Goal: Information Seeking & Learning: Learn about a topic

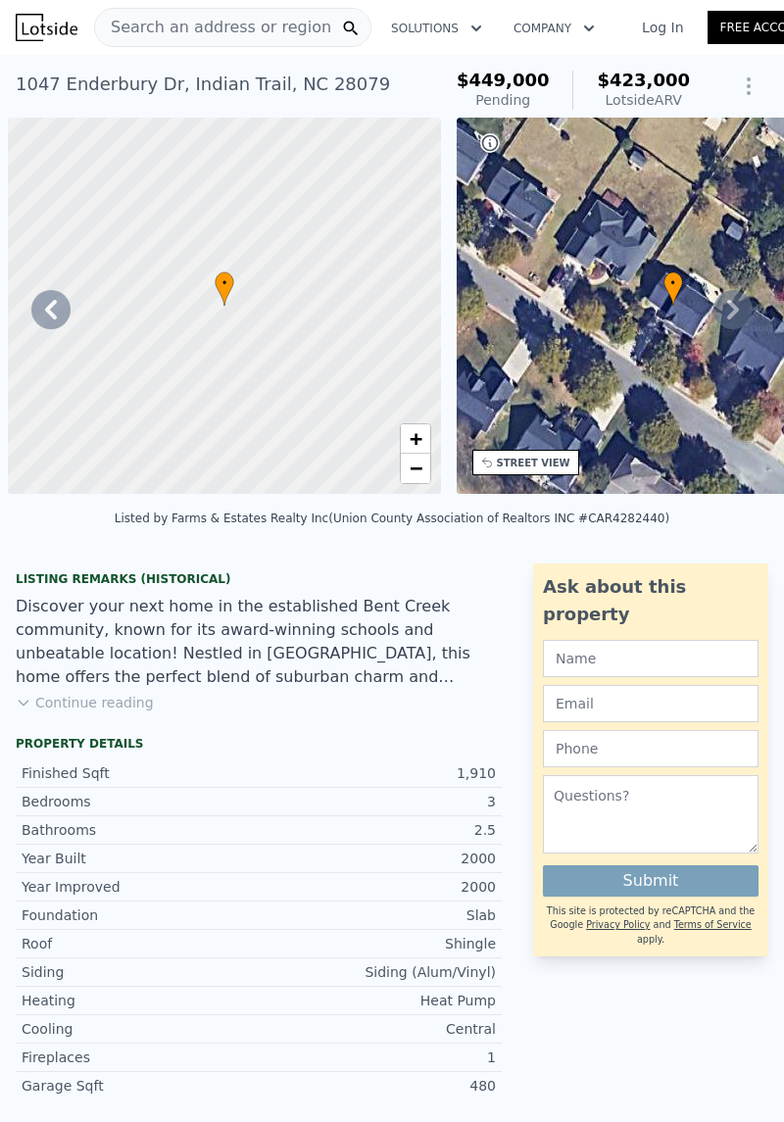
scroll to position [0, 1932]
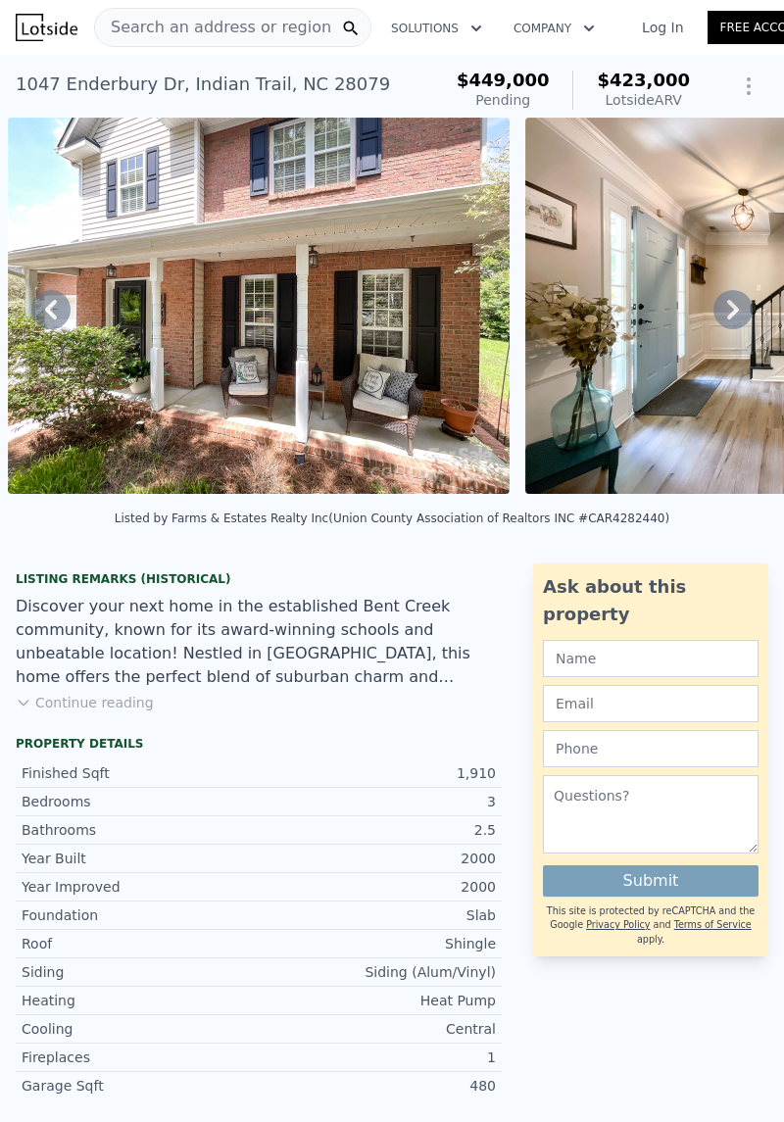
click at [601, 367] on img at bounding box center [776, 306] width 502 height 376
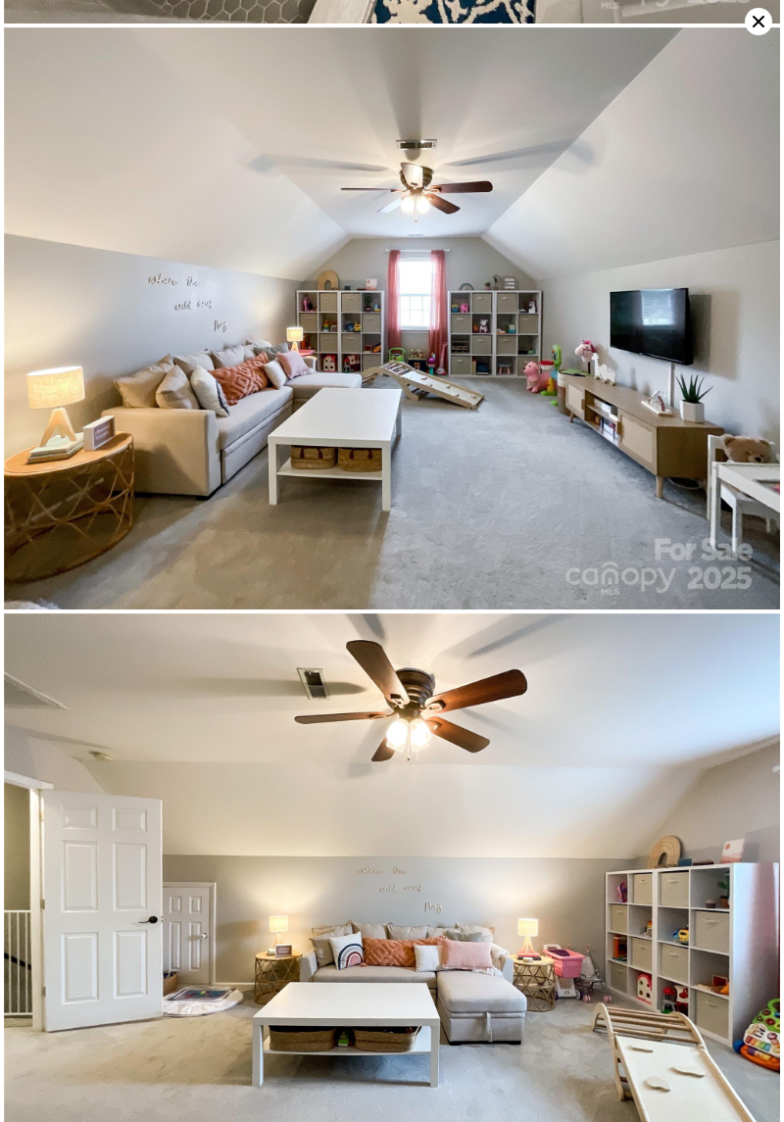
scroll to position [14369, 0]
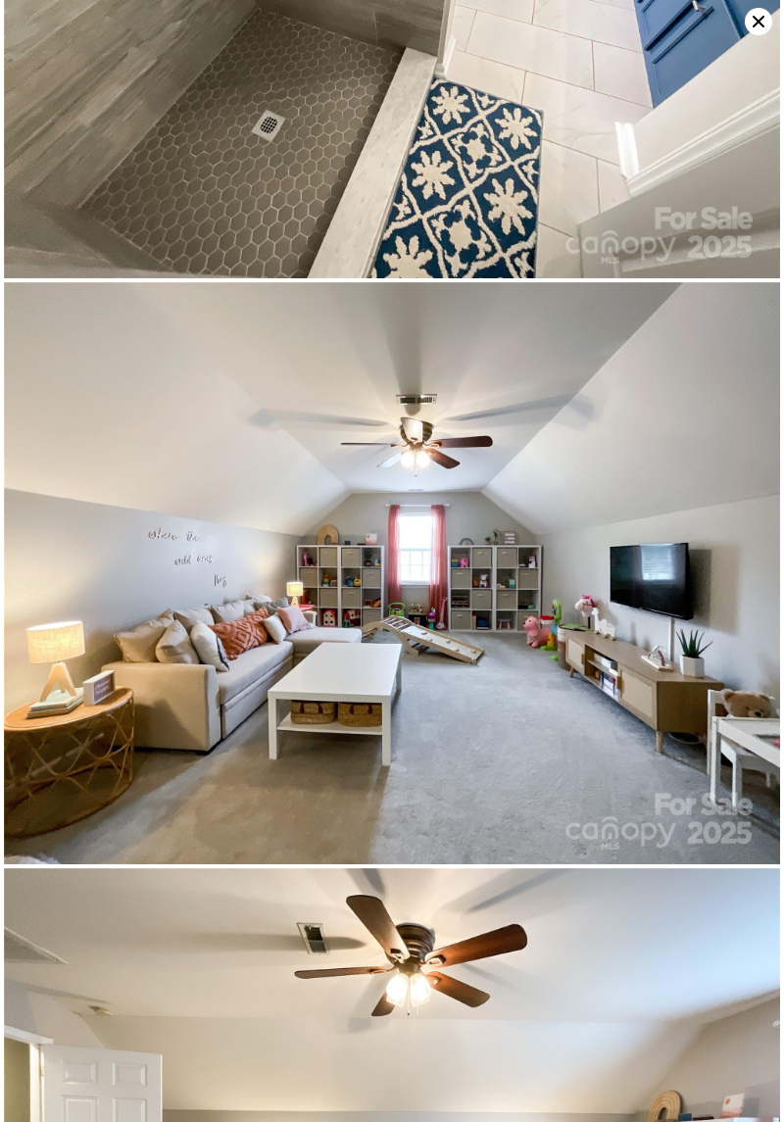
click at [753, 15] on icon at bounding box center [758, 21] width 27 height 27
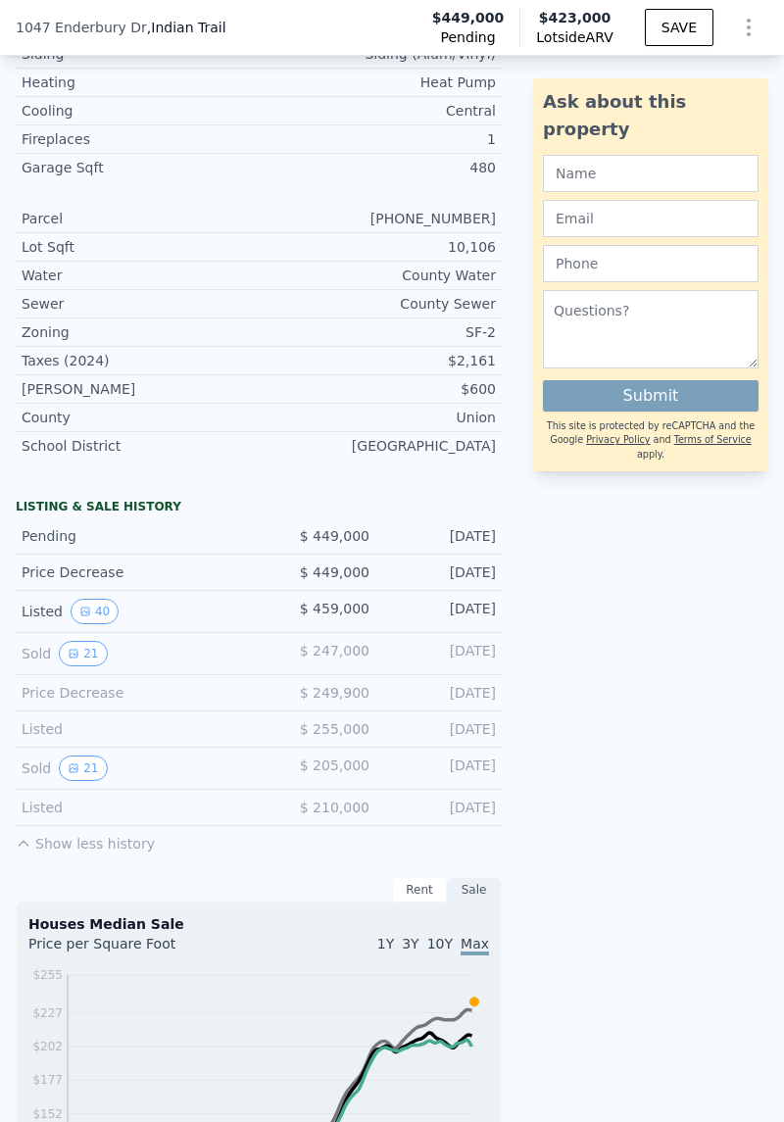
scroll to position [972, 0]
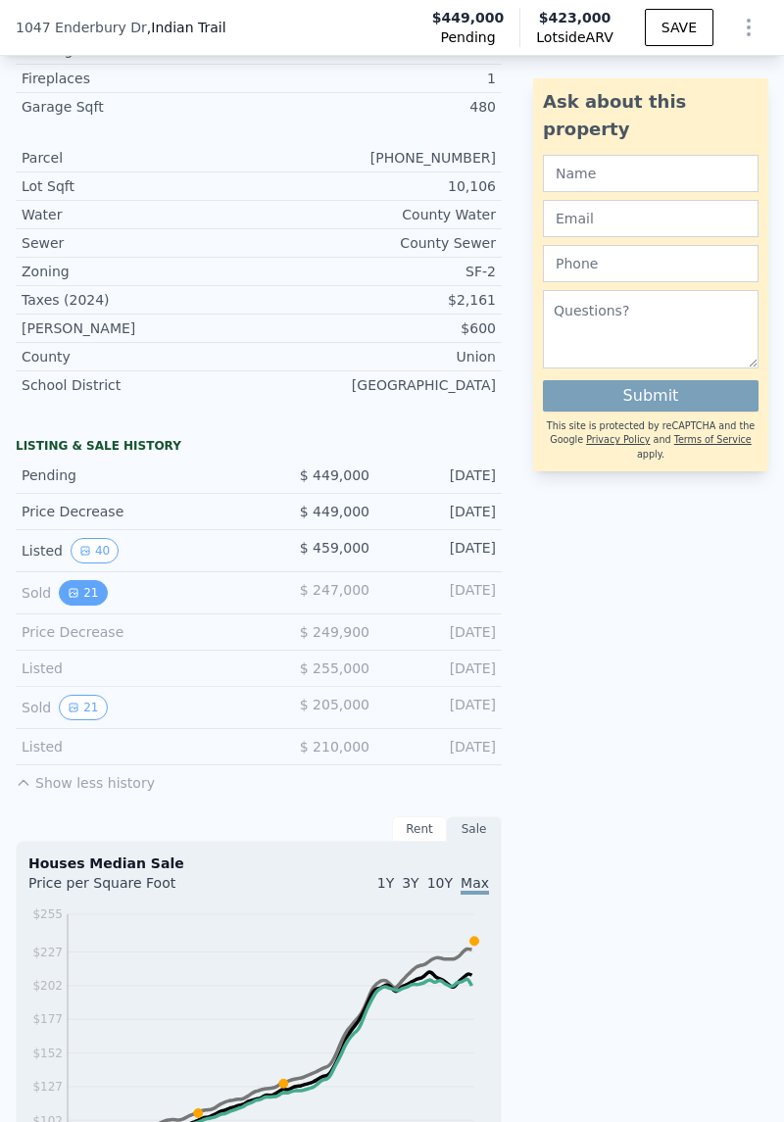
click at [90, 600] on button "21" at bounding box center [83, 592] width 48 height 25
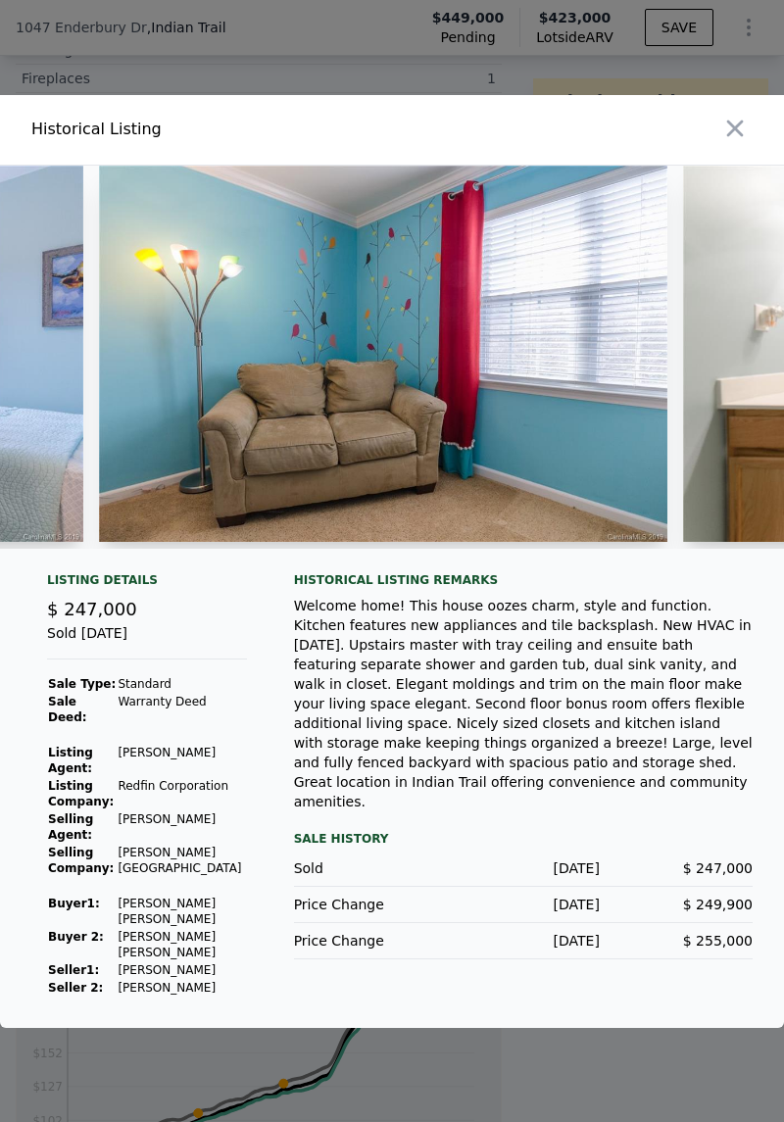
scroll to position [0, 10235]
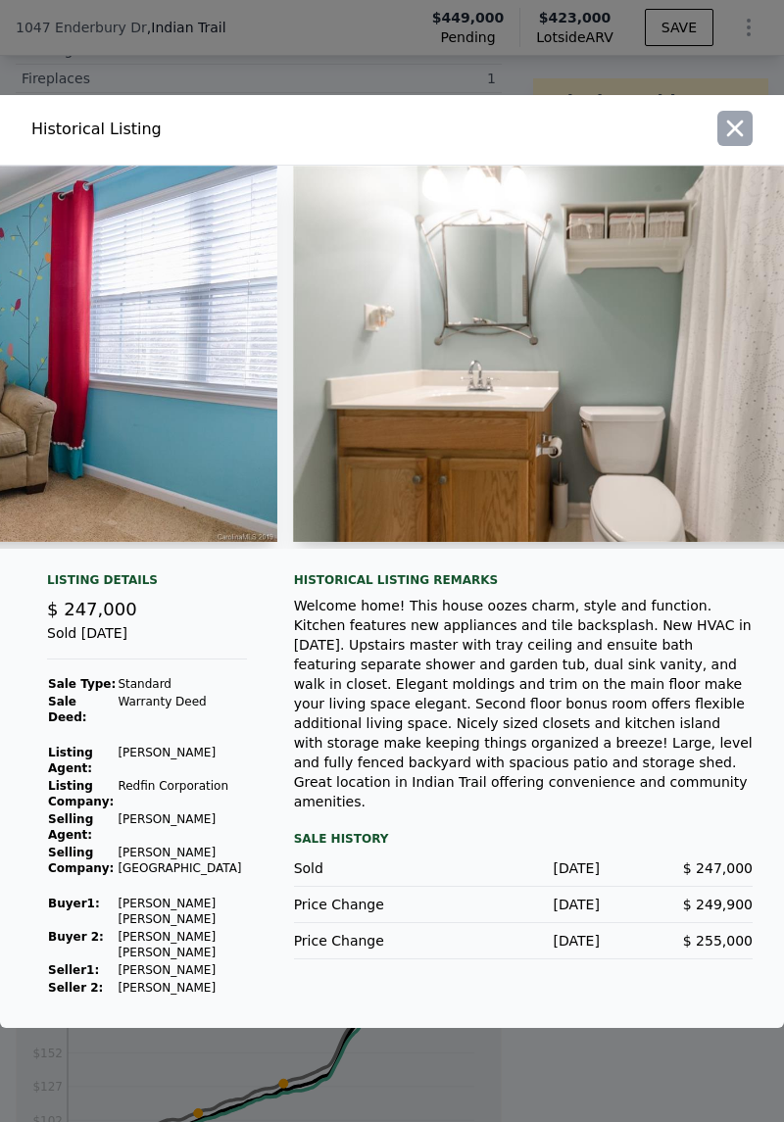
click at [736, 140] on icon "button" at bounding box center [734, 128] width 27 height 27
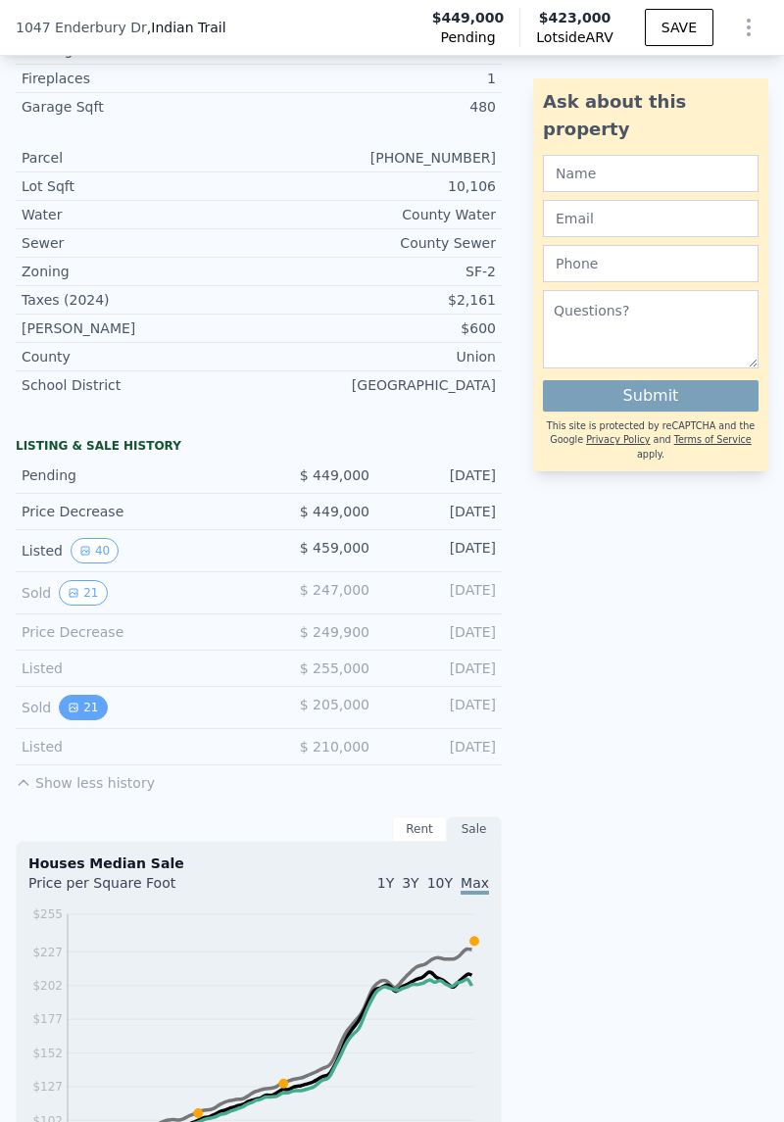
click at [88, 709] on button "21" at bounding box center [83, 707] width 48 height 25
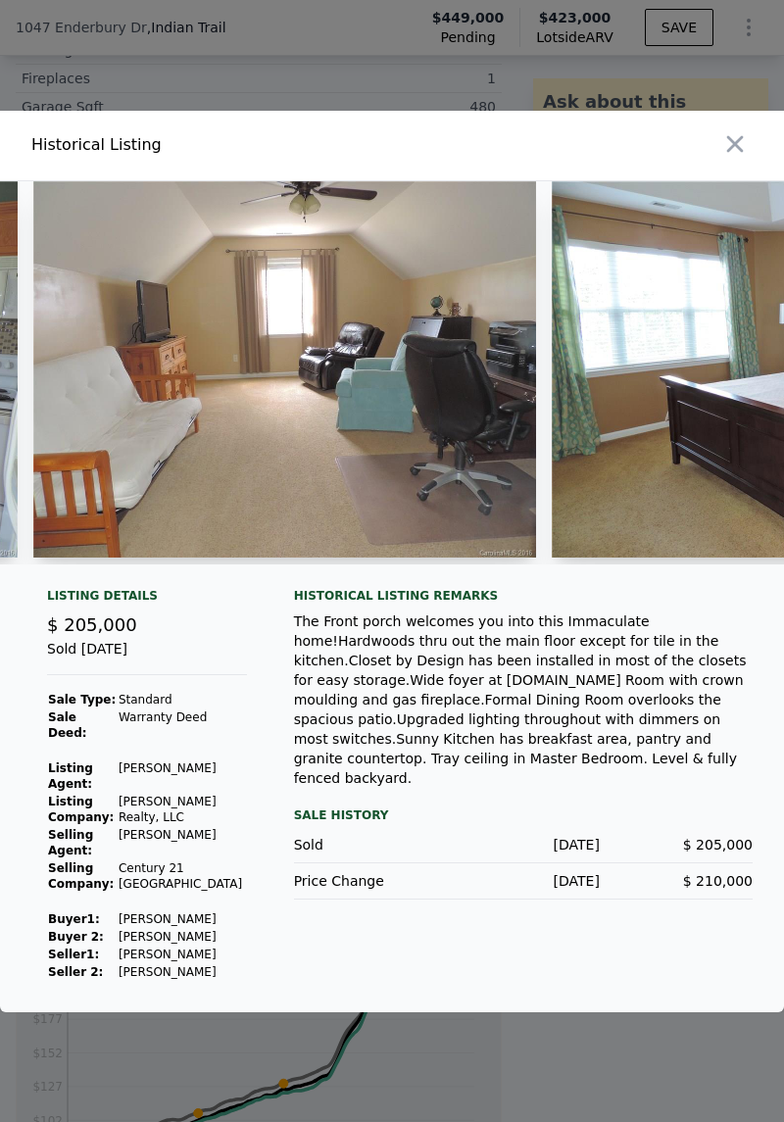
scroll to position [0, 4780]
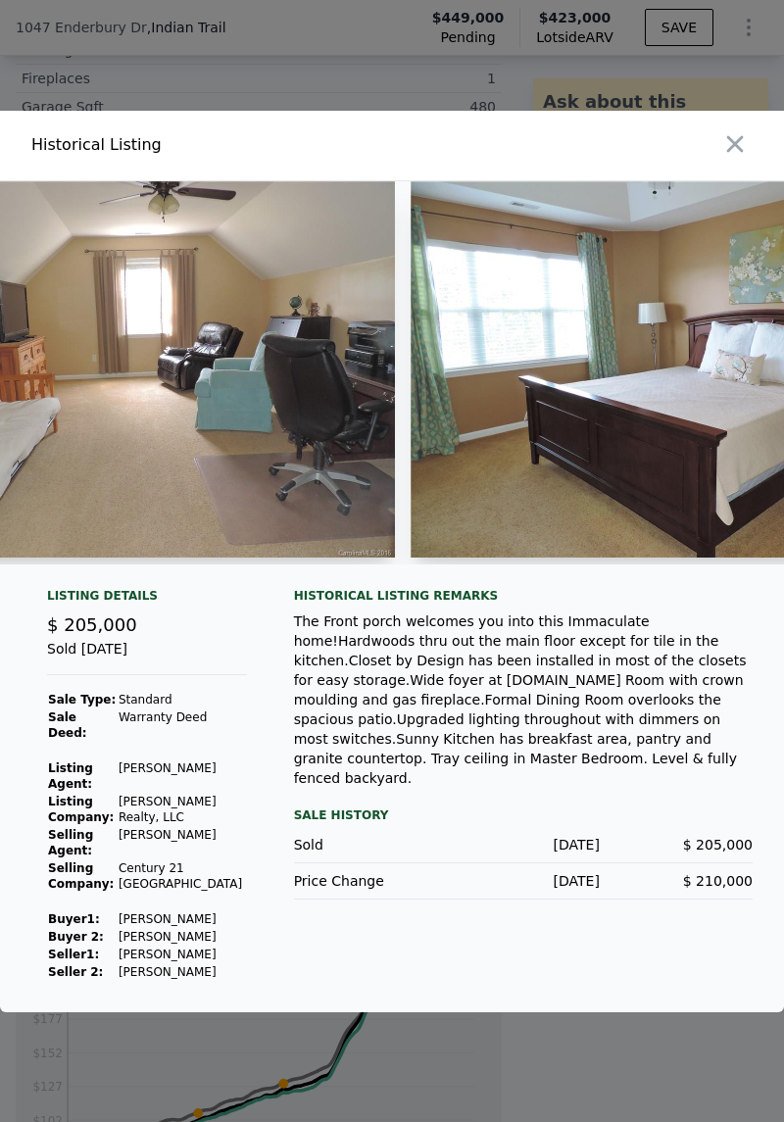
drag, startPoint x: 455, startPoint y: 596, endPoint x: 434, endPoint y: 599, distance: 20.8
click at [440, 580] on div at bounding box center [392, 380] width 784 height 399
click at [427, 580] on div at bounding box center [392, 380] width 784 height 399
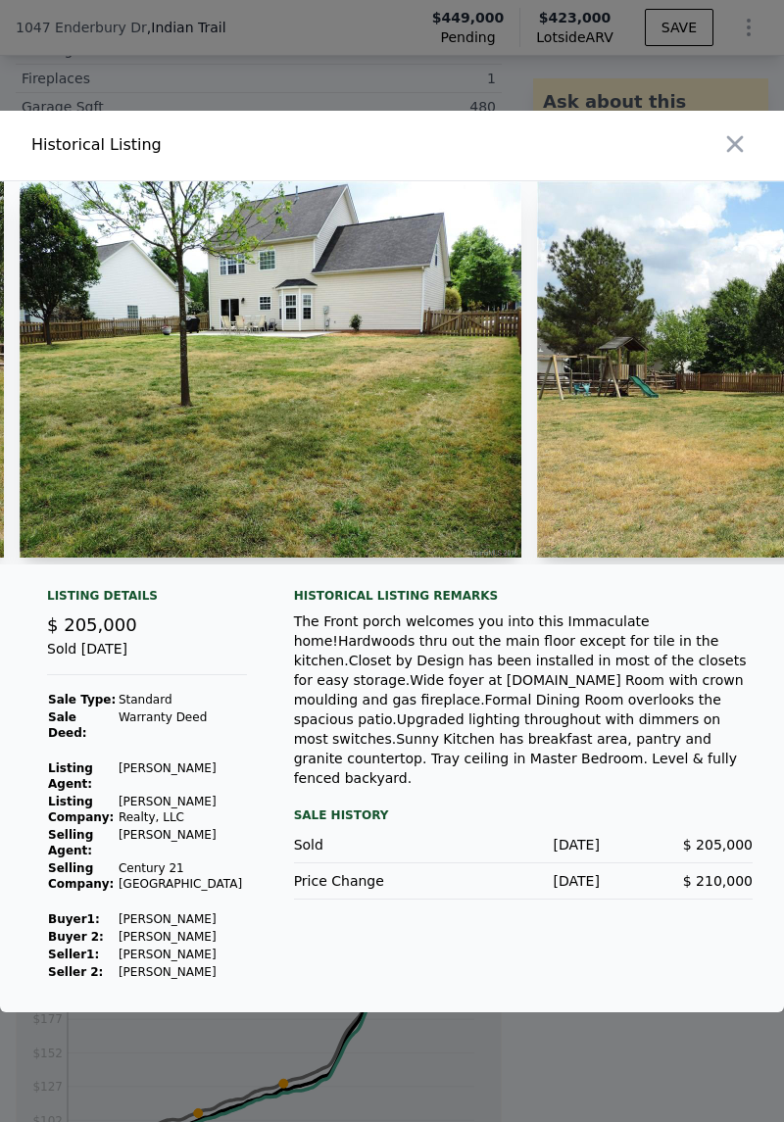
scroll to position [0, 9150]
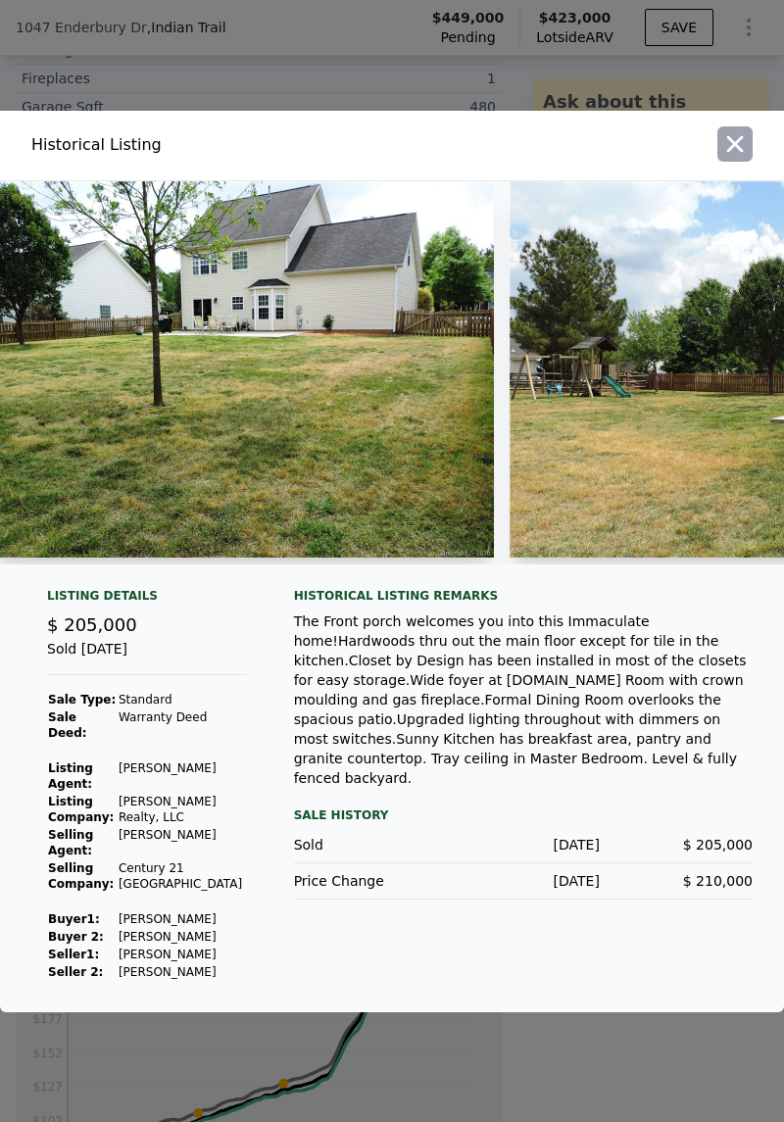
click at [721, 156] on icon "button" at bounding box center [734, 143] width 27 height 27
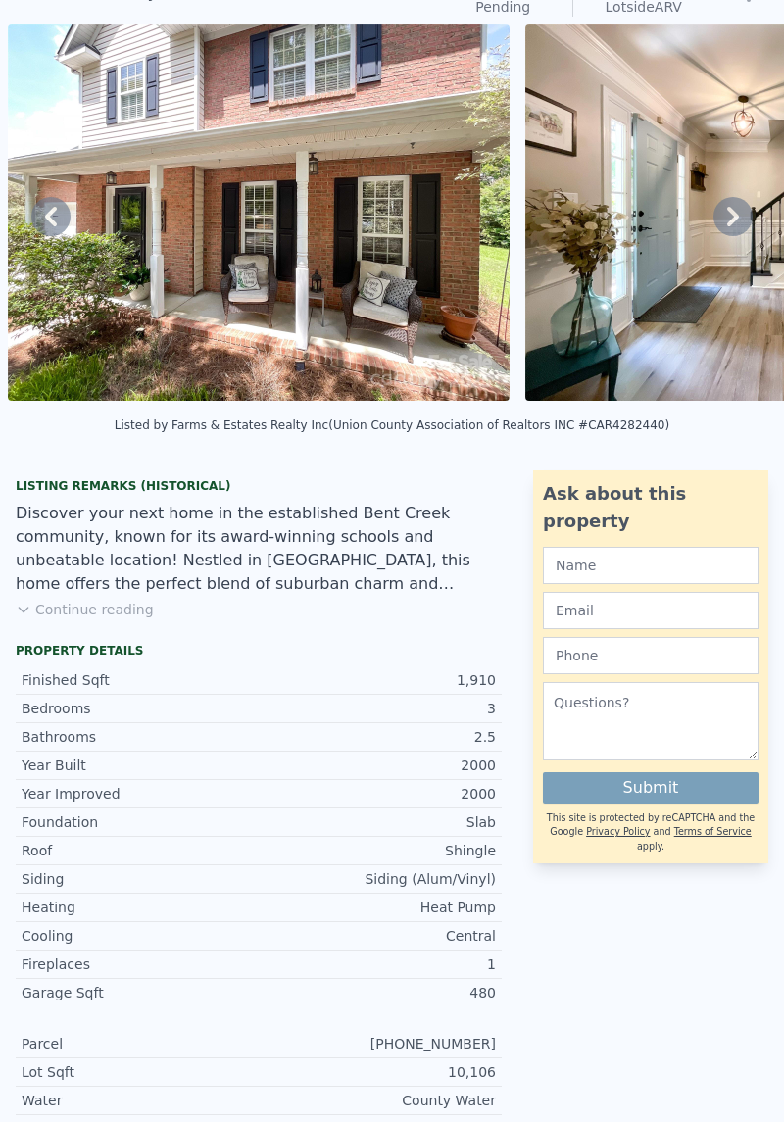
scroll to position [0, 0]
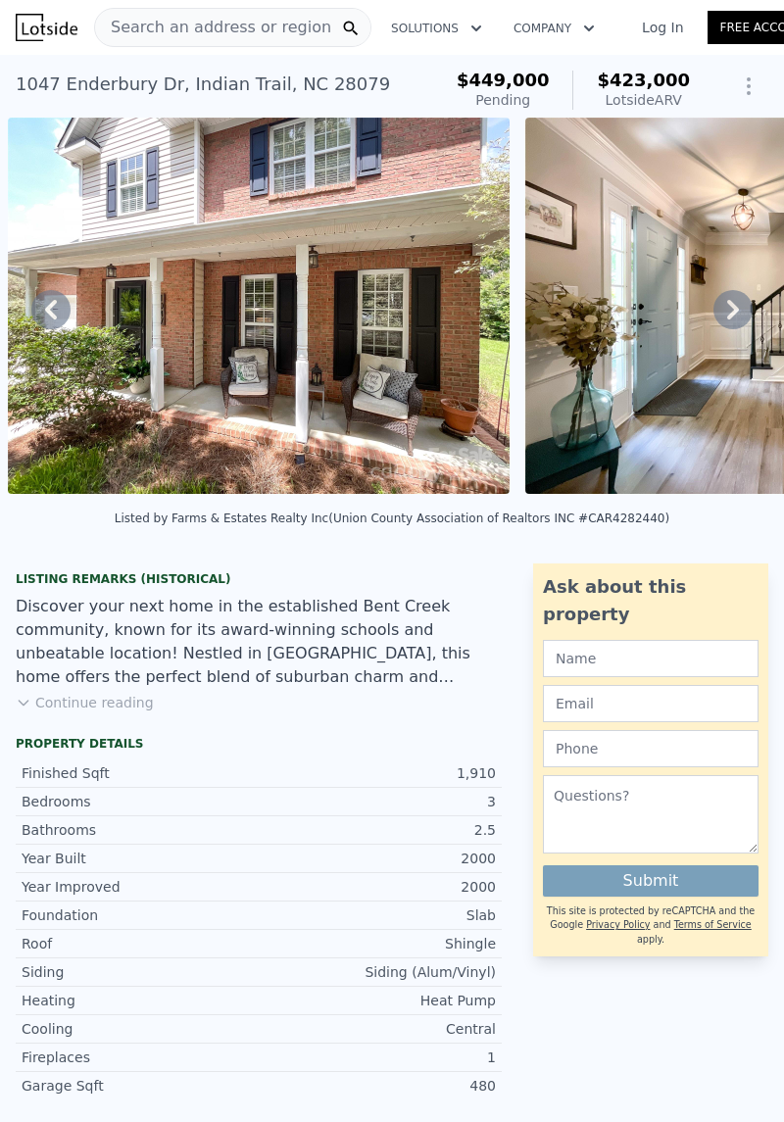
click at [439, 351] on img at bounding box center [259, 306] width 502 height 376
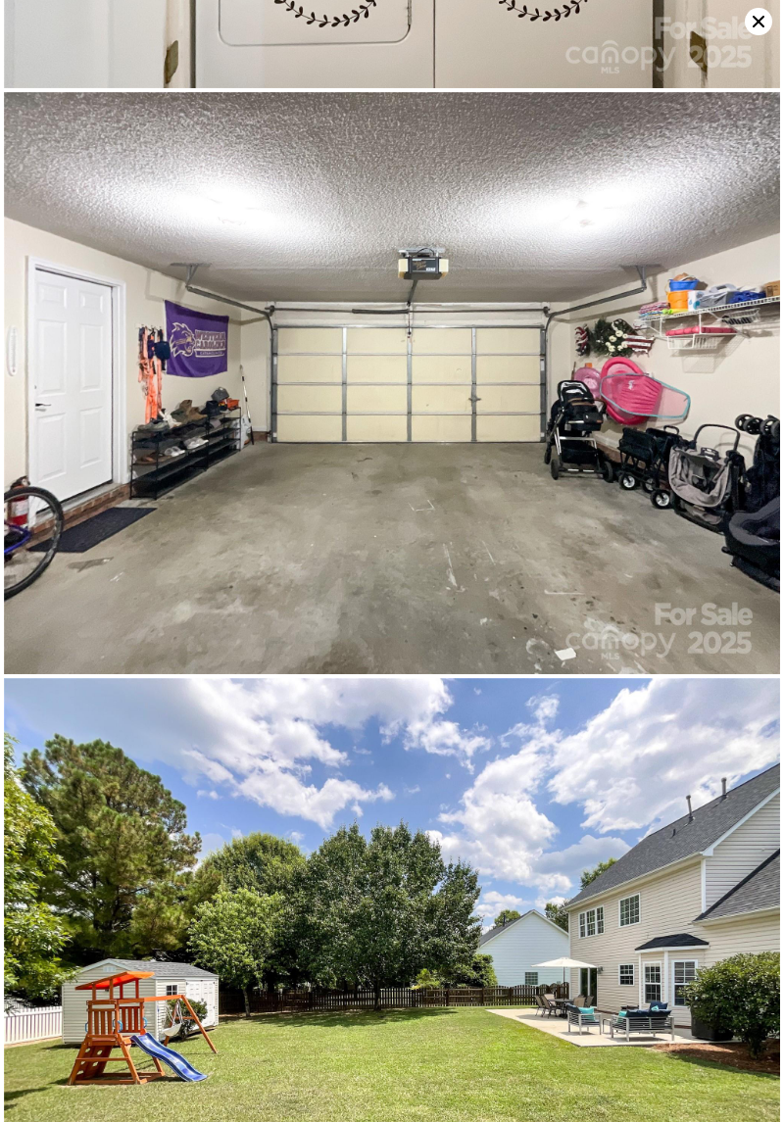
scroll to position [19542, 0]
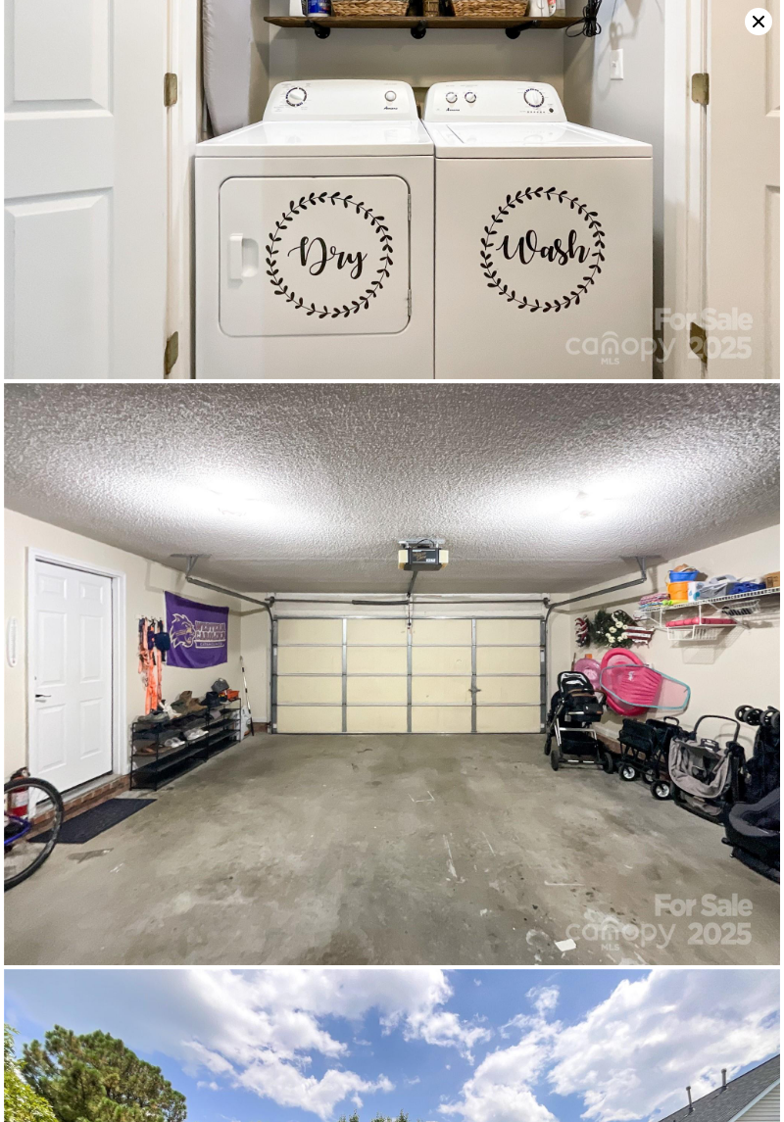
click at [745, 383] on img at bounding box center [392, 674] width 776 height 582
click at [746, 26] on icon at bounding box center [758, 21] width 27 height 27
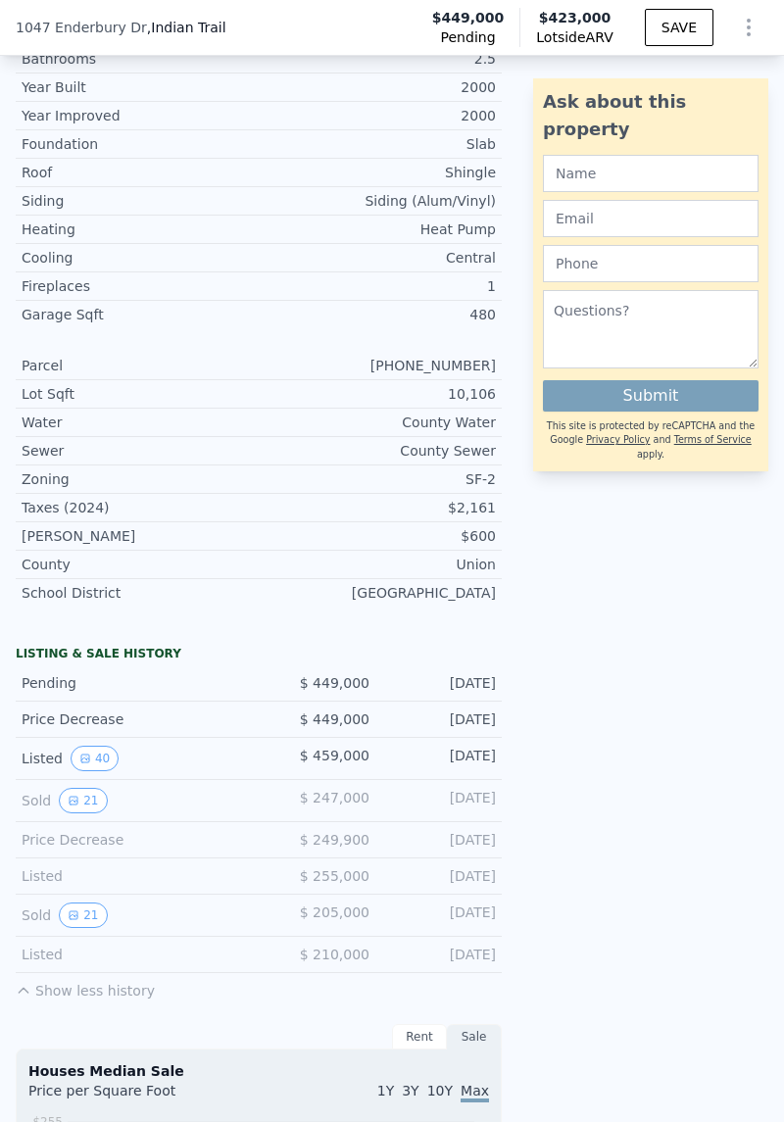
scroll to position [907, 0]
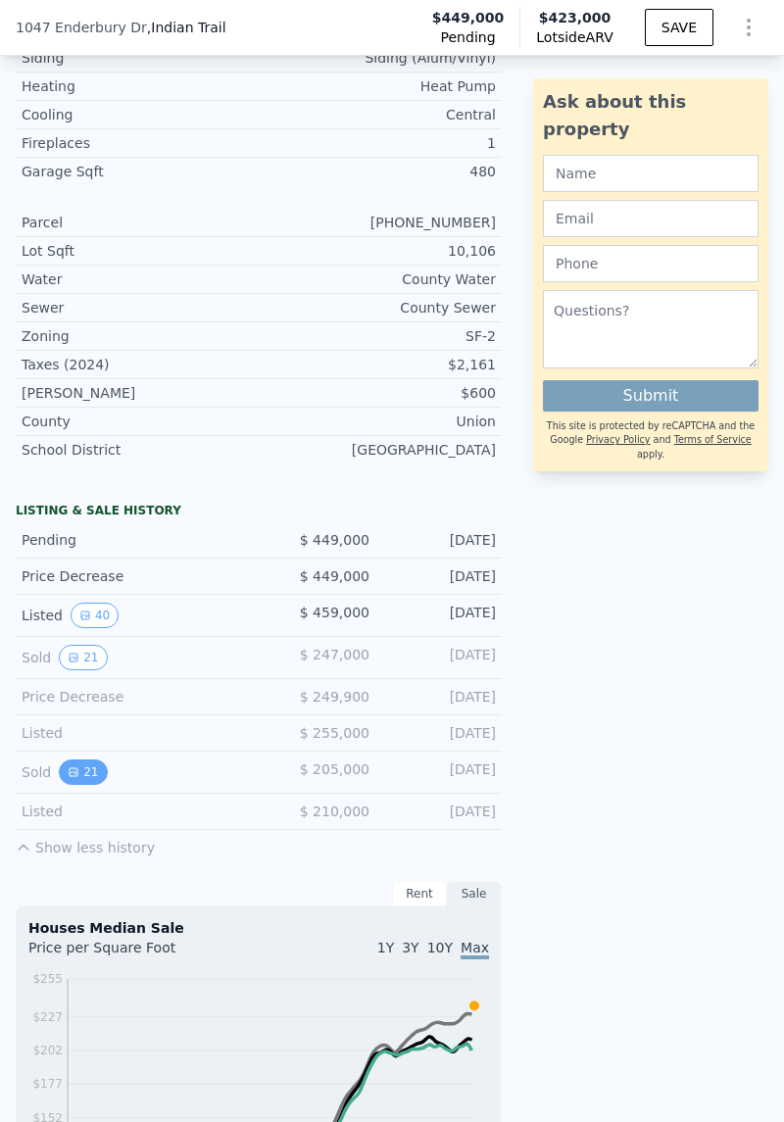
click at [73, 778] on icon "View historical data" at bounding box center [74, 772] width 12 height 12
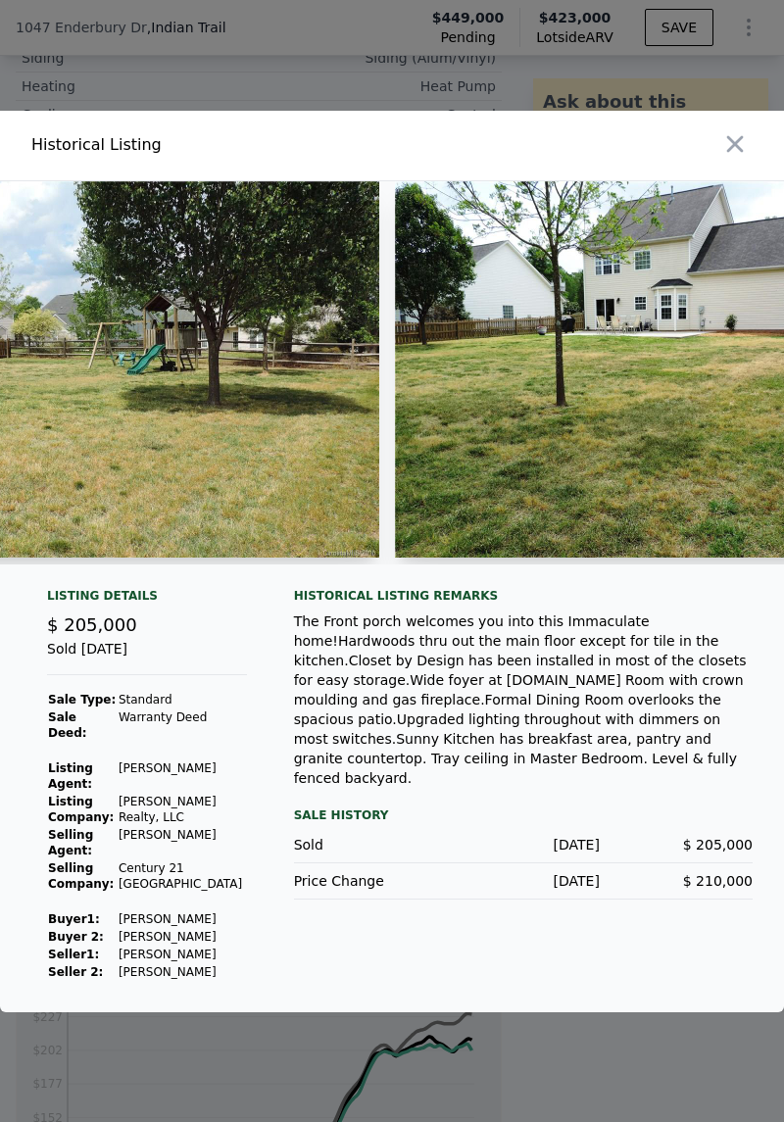
scroll to position [0, 8472]
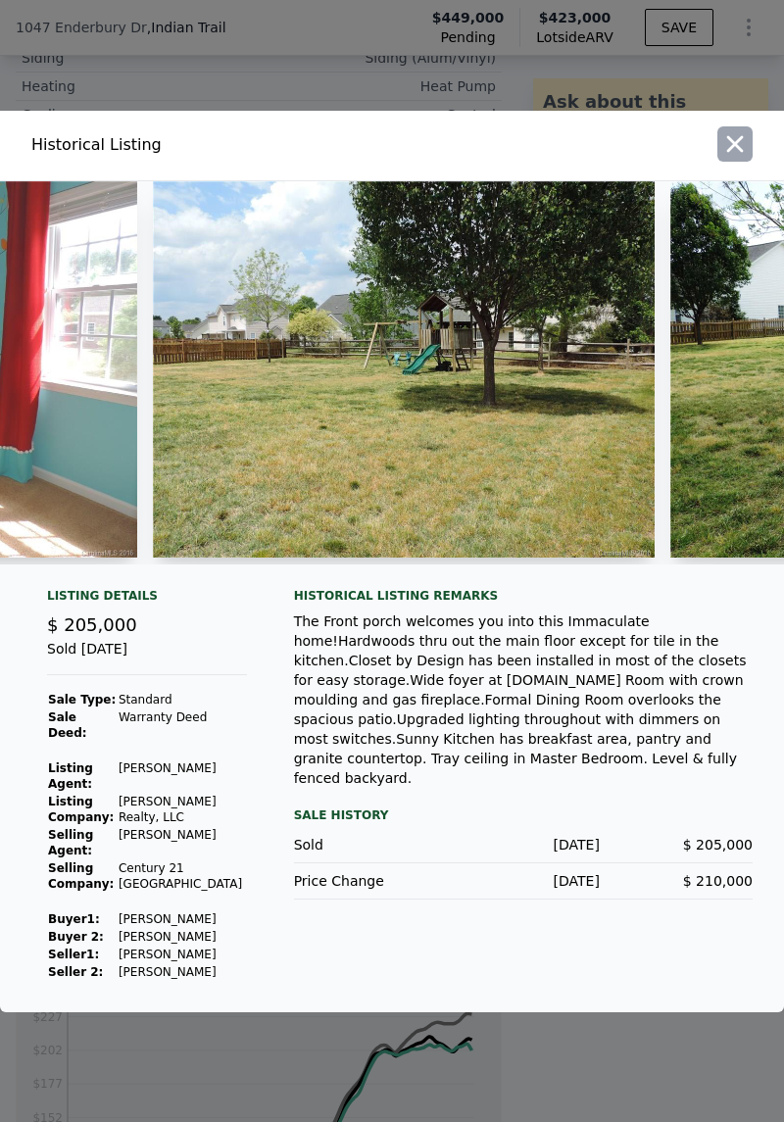
click at [744, 158] on icon "button" at bounding box center [734, 143] width 27 height 27
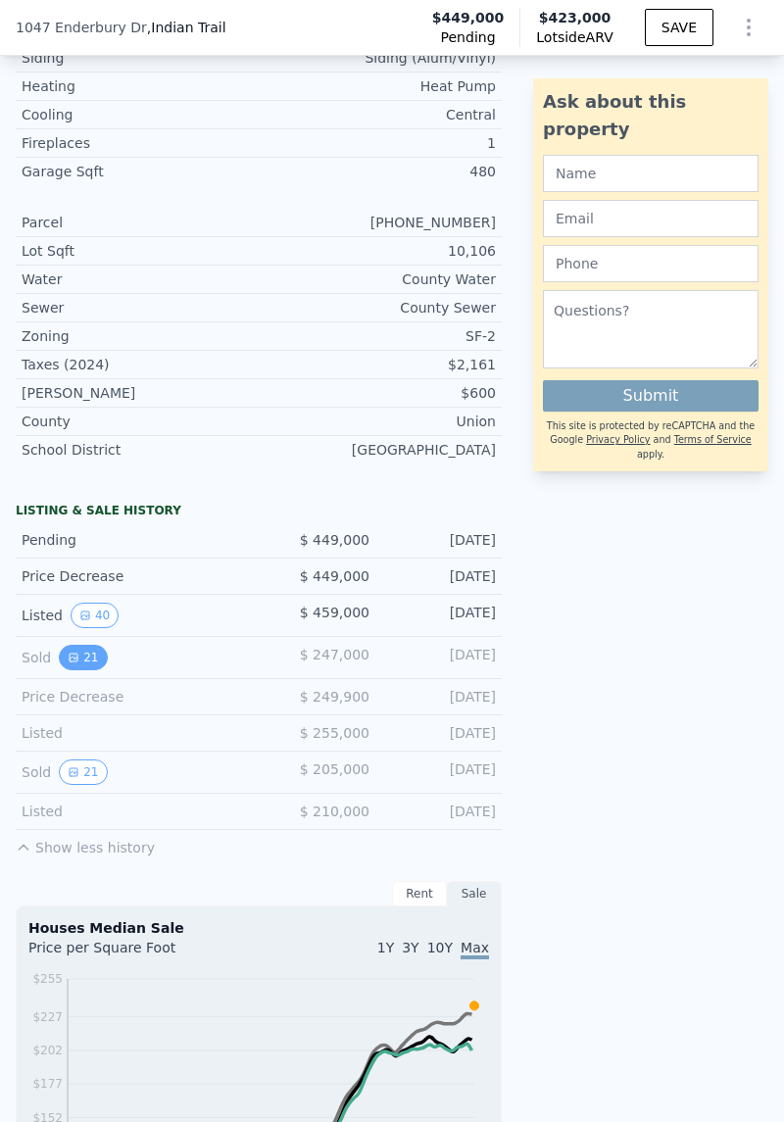
click at [98, 660] on button "21" at bounding box center [83, 657] width 48 height 25
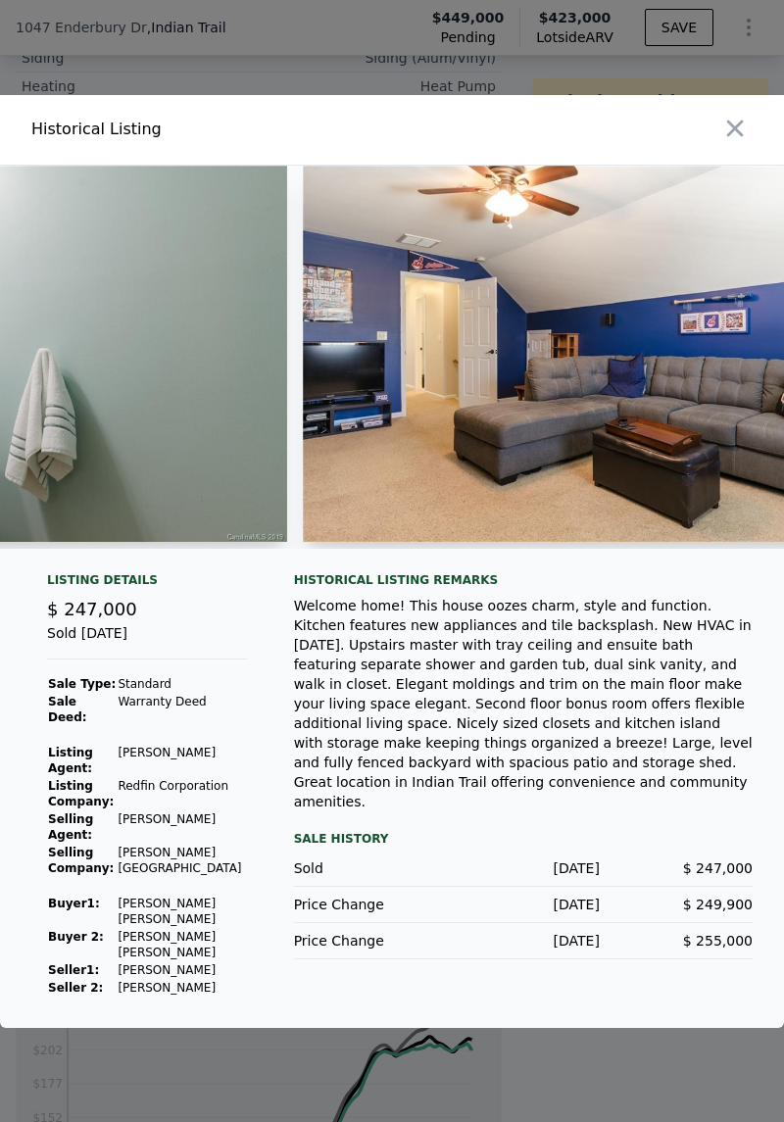
click at [686, 564] on div at bounding box center [392, 365] width 784 height 399
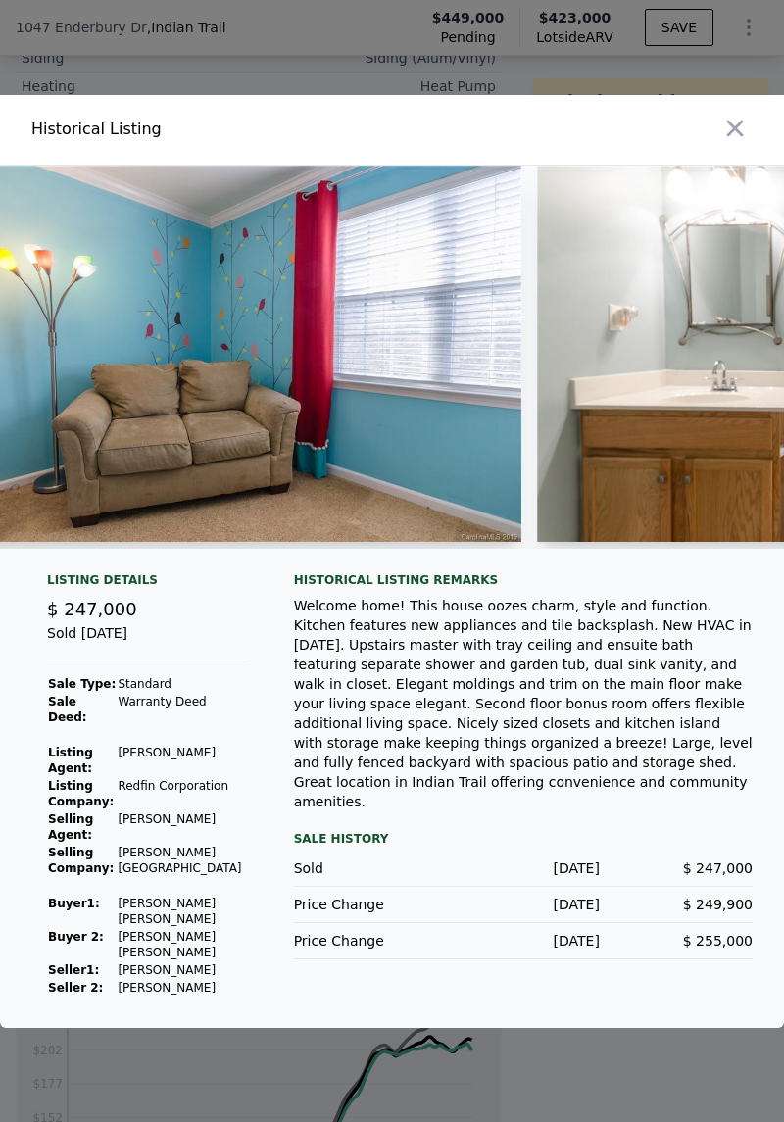
scroll to position [0, 10175]
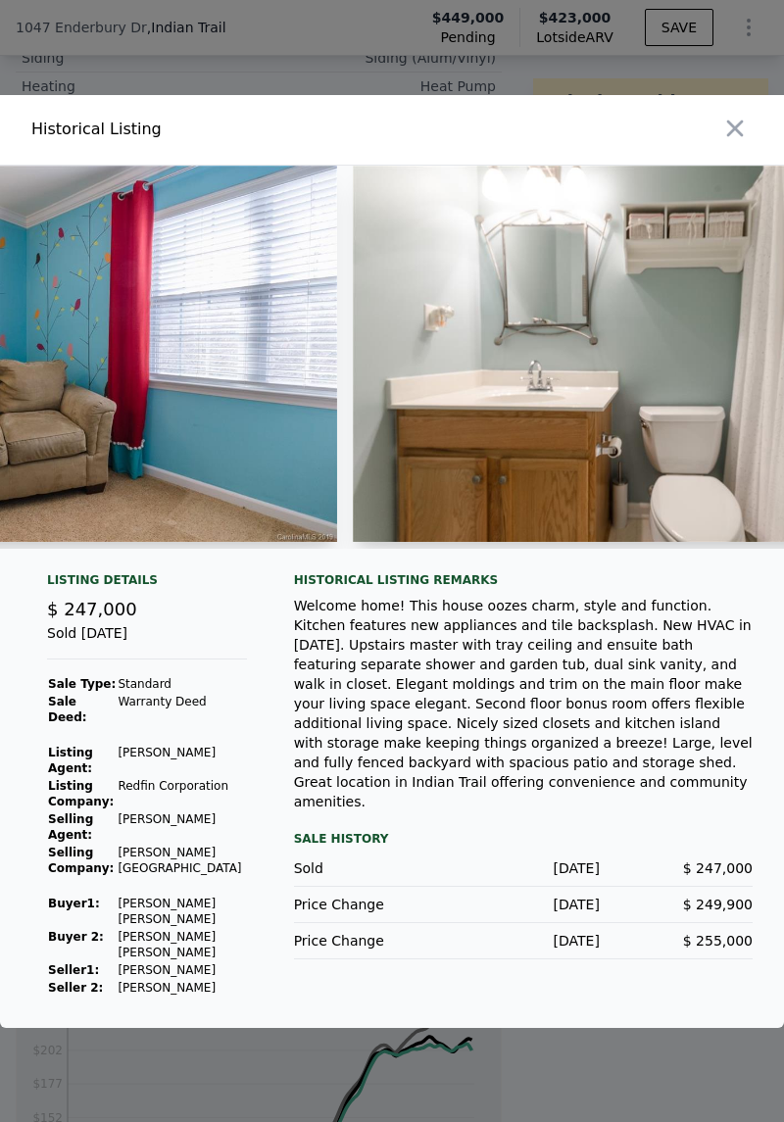
click at [783, 564] on div at bounding box center [392, 365] width 784 height 399
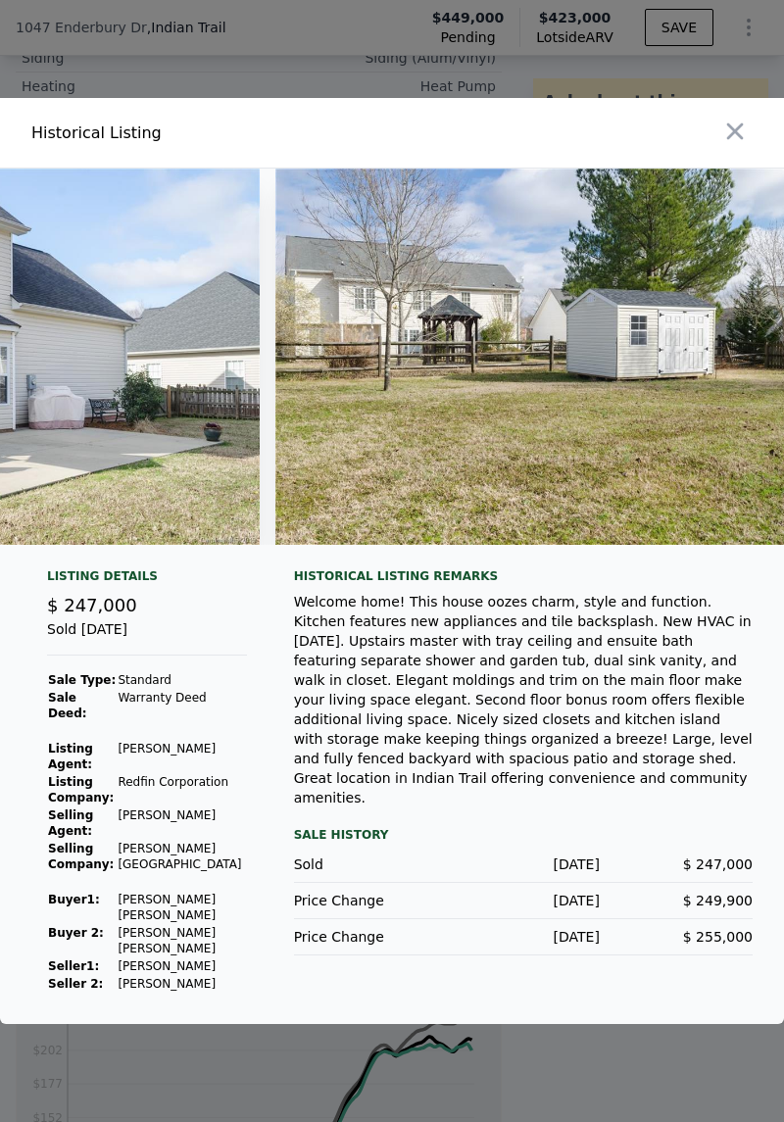
scroll to position [0, 11508]
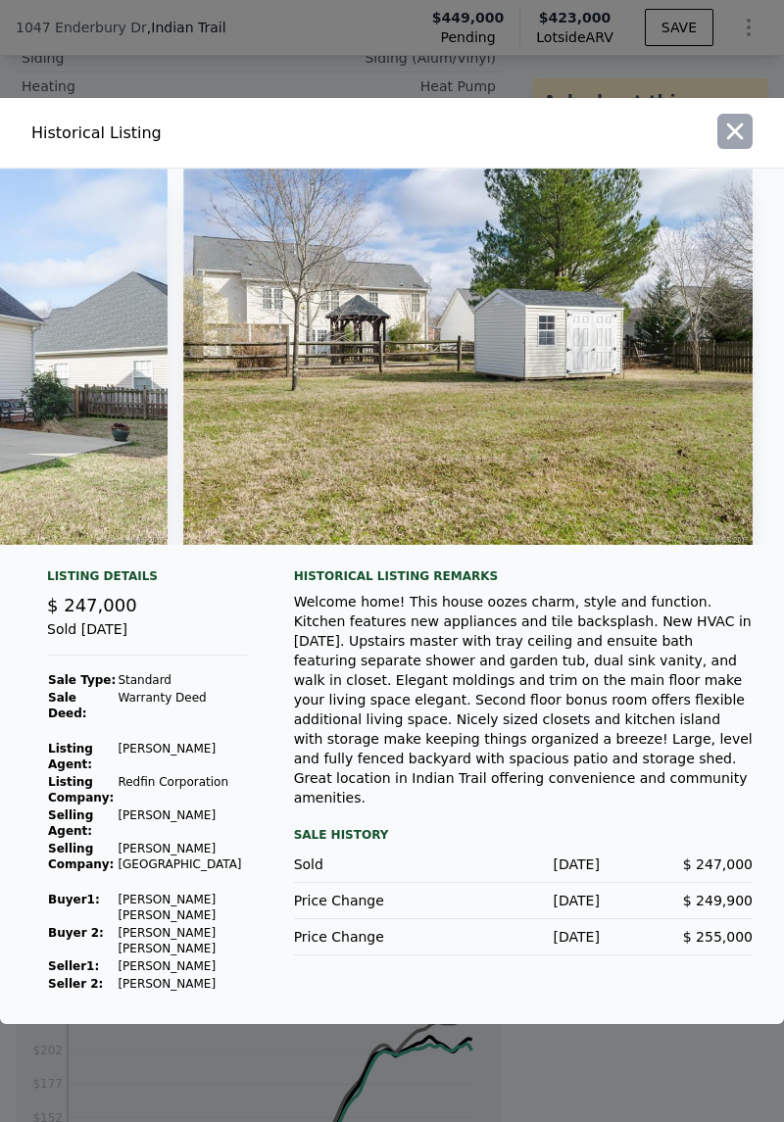
click at [726, 145] on icon "button" at bounding box center [734, 131] width 27 height 27
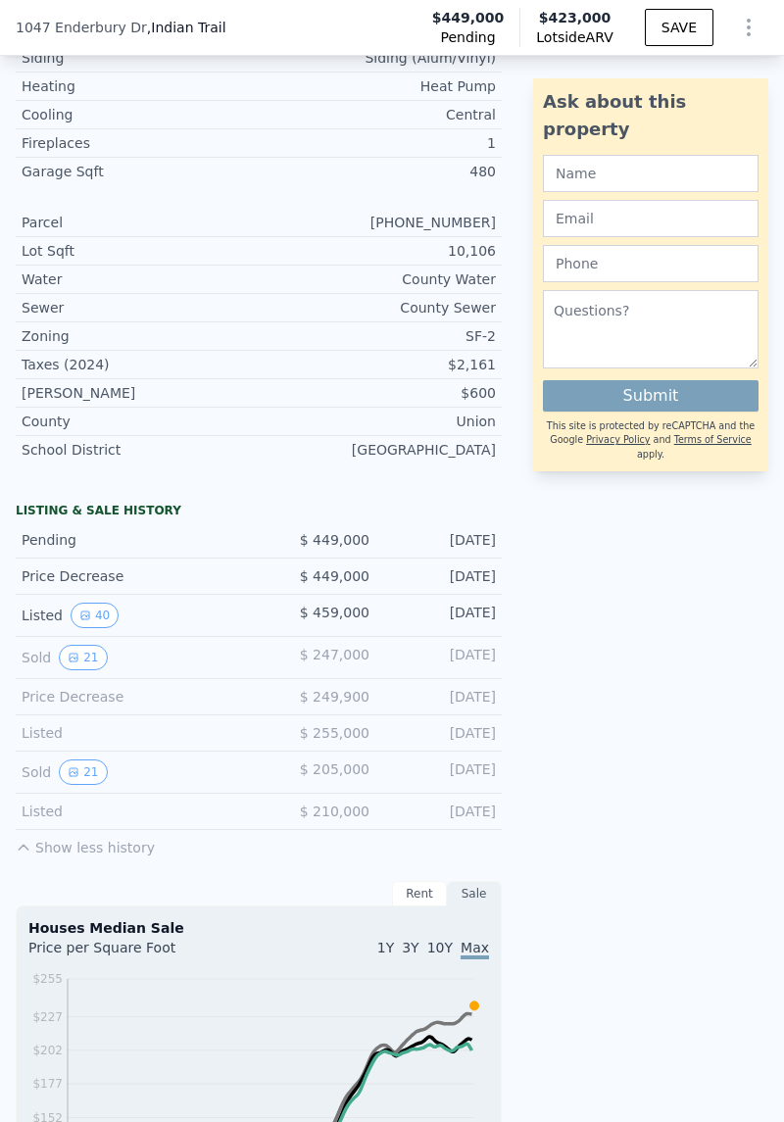
click at [596, 561] on div "Ask about this property Submit This site is protected by reCAPTCHA and the Goog…" at bounding box center [658, 462] width 251 height 1627
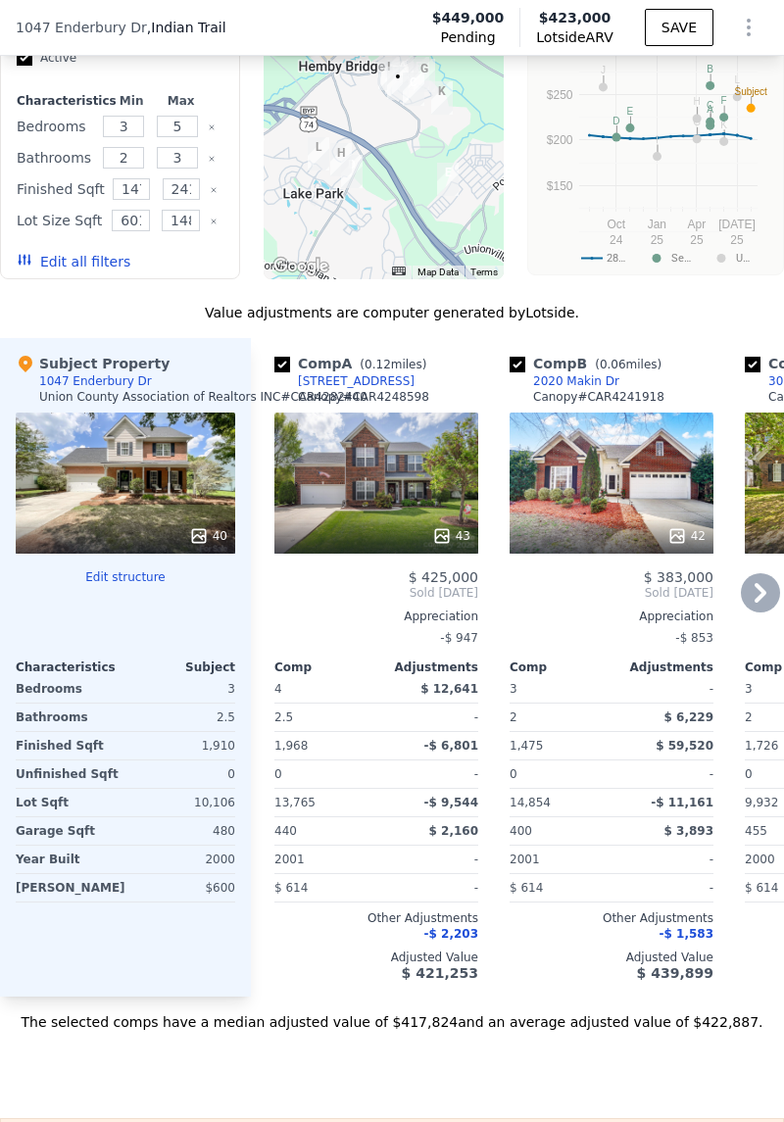
scroll to position [2540, 0]
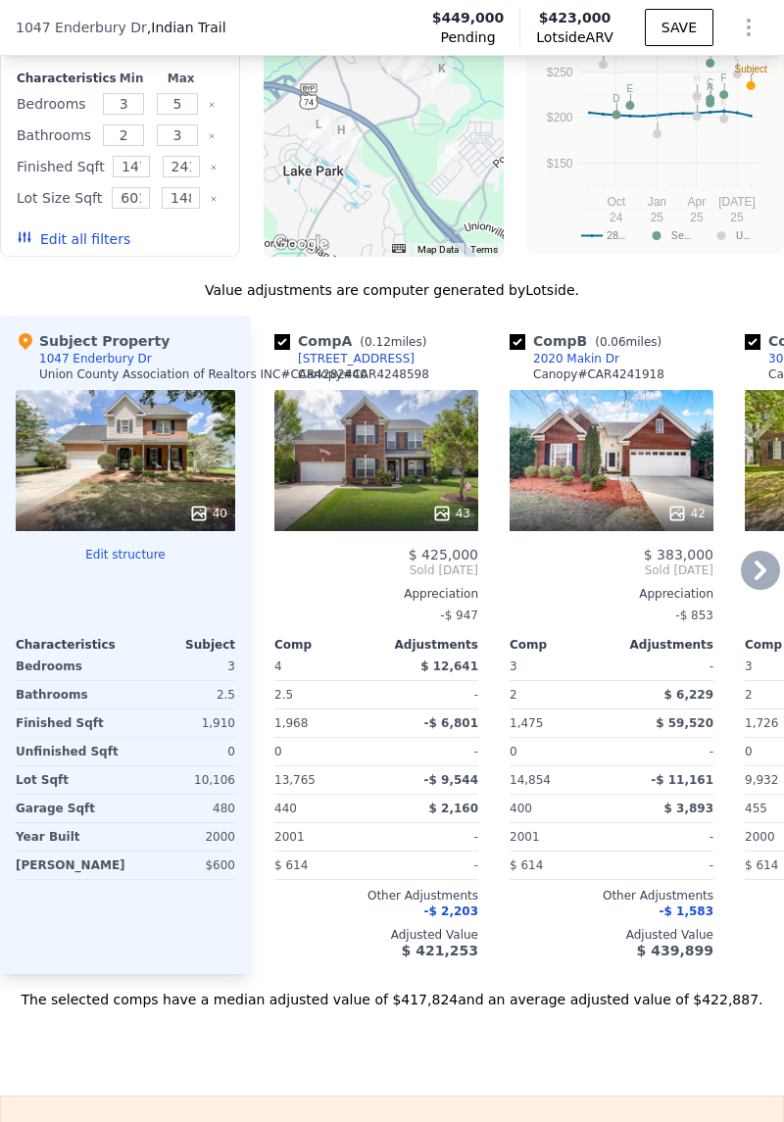
click at [753, 572] on icon at bounding box center [760, 570] width 39 height 39
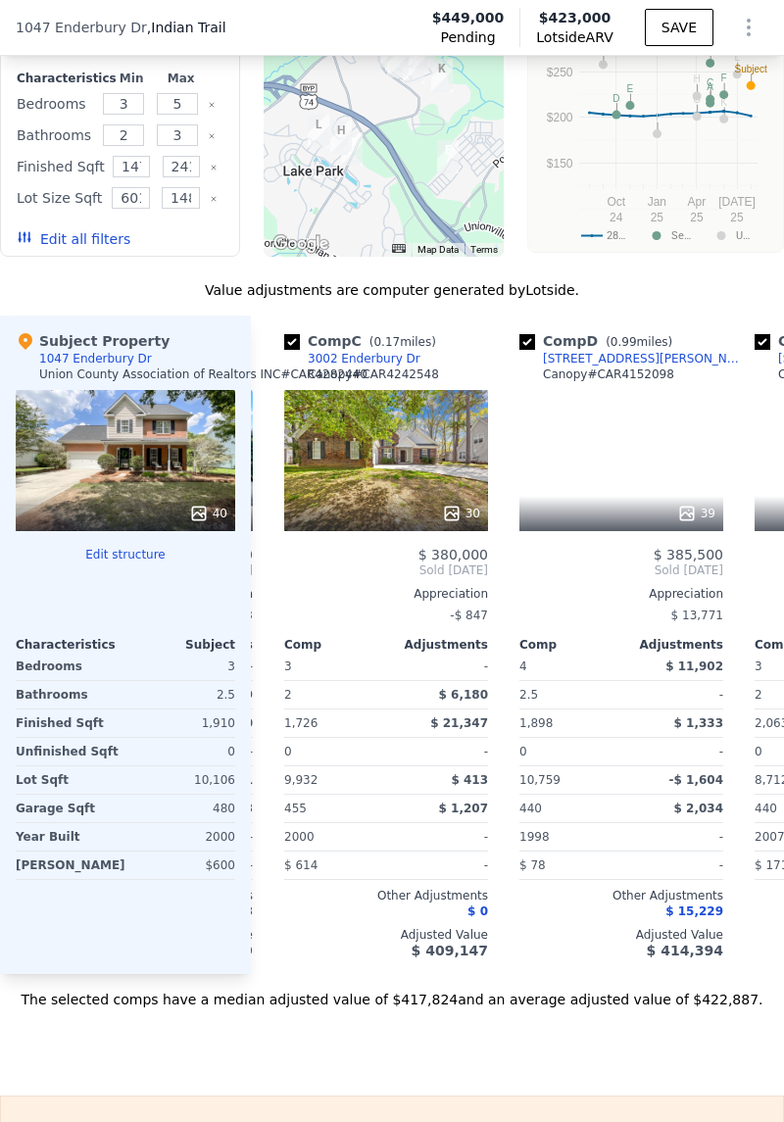
scroll to position [0, 470]
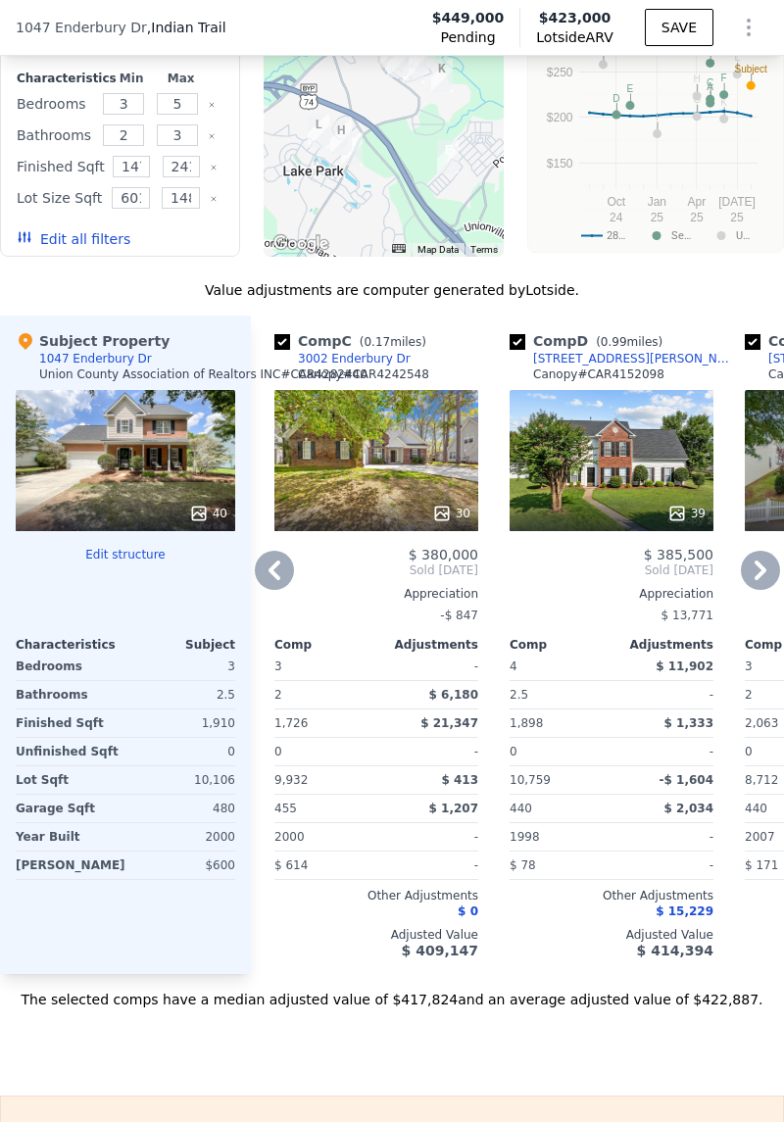
click at [755, 572] on icon at bounding box center [761, 571] width 12 height 20
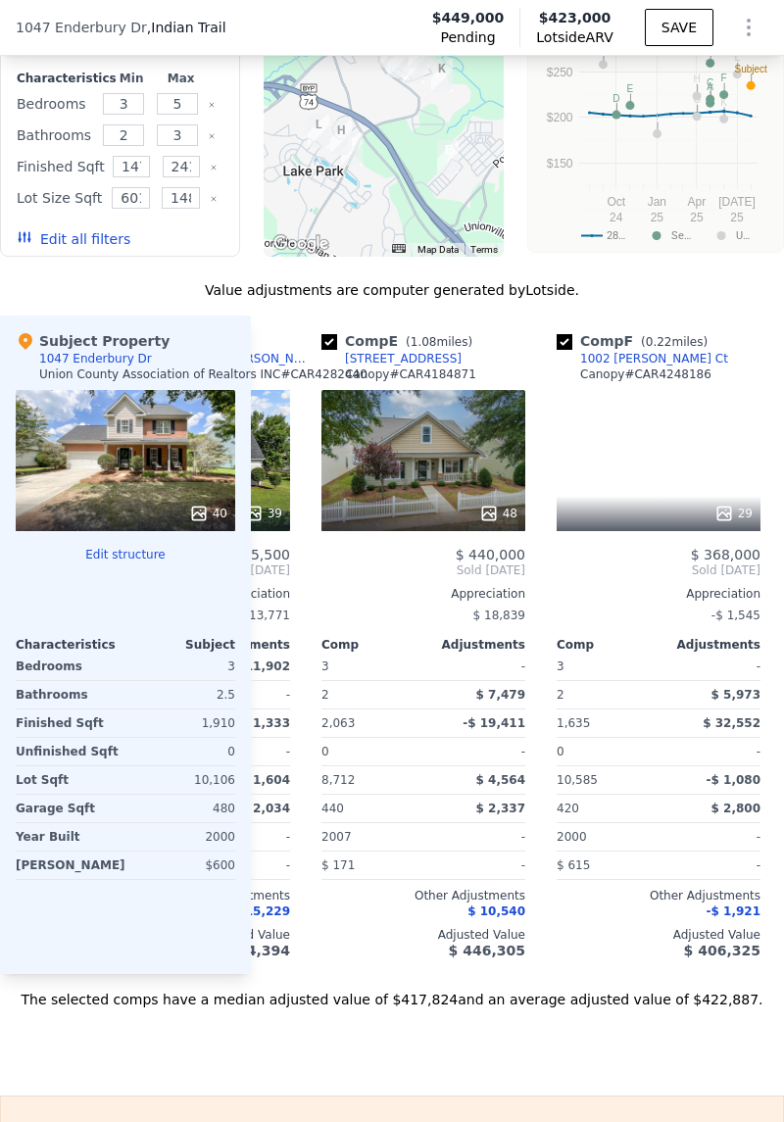
scroll to position [0, 941]
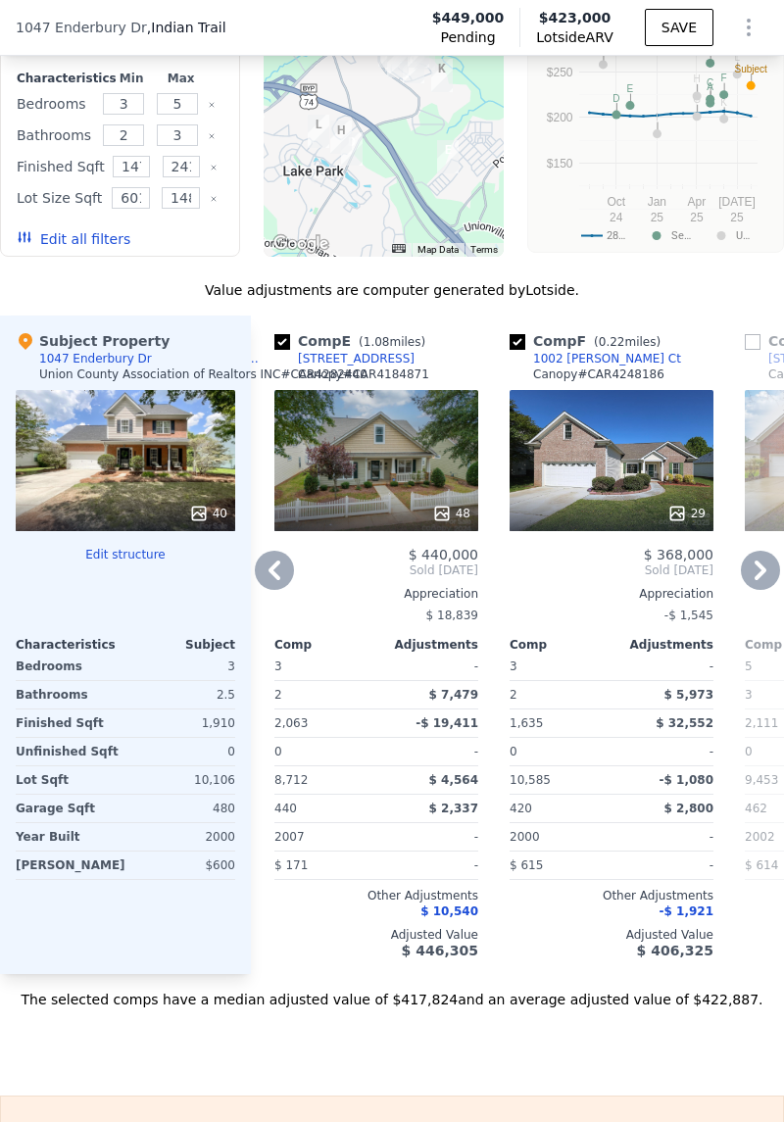
click at [608, 362] on div "1002 [PERSON_NAME] Ct" at bounding box center [607, 359] width 148 height 16
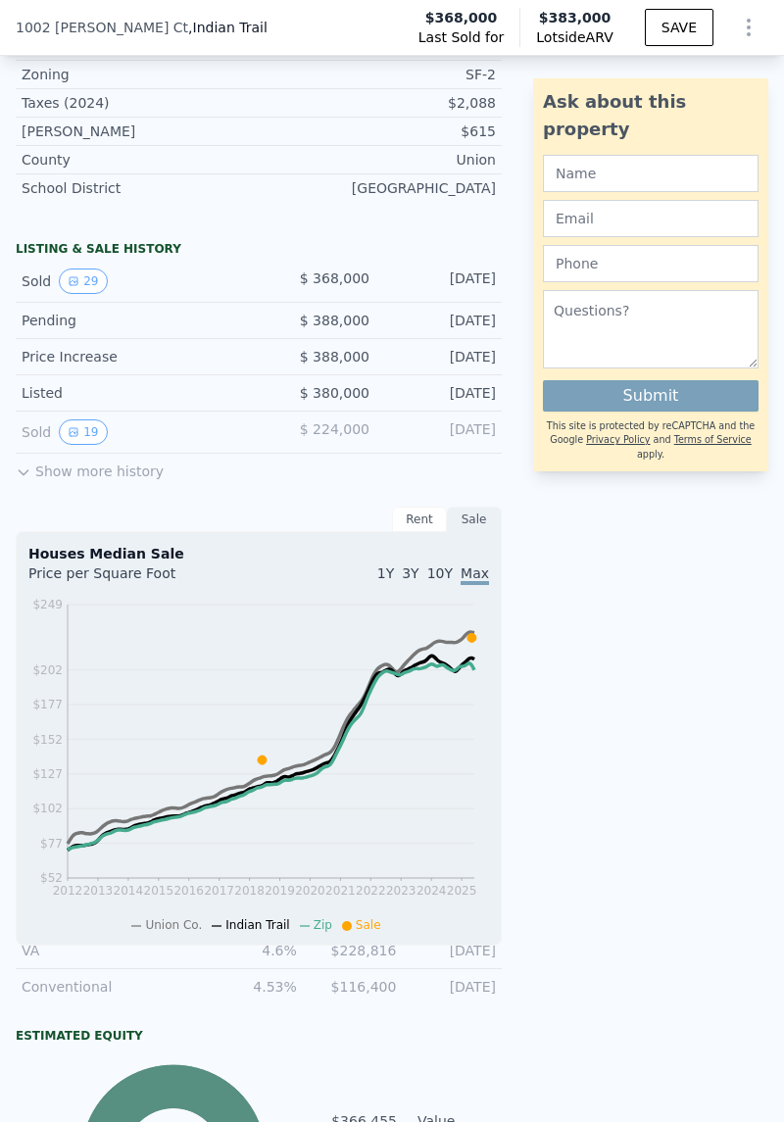
scroll to position [1168, 0]
click at [67, 281] on button "29" at bounding box center [83, 281] width 48 height 25
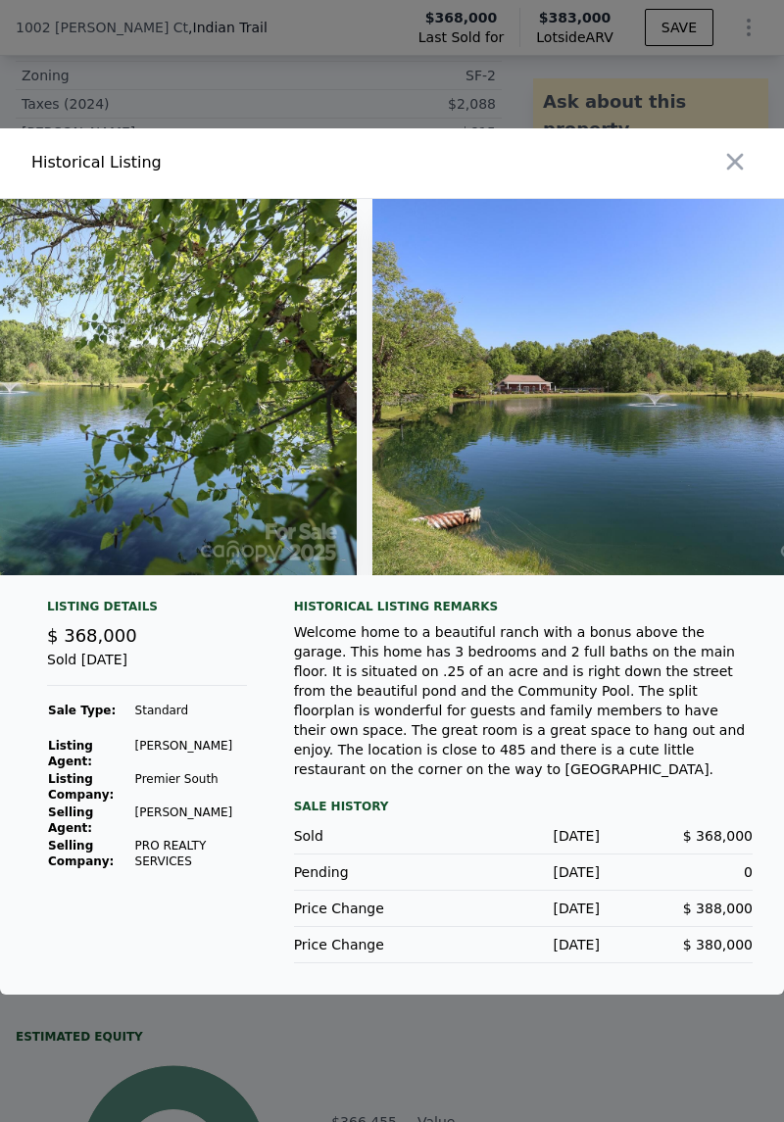
scroll to position [0, 15321]
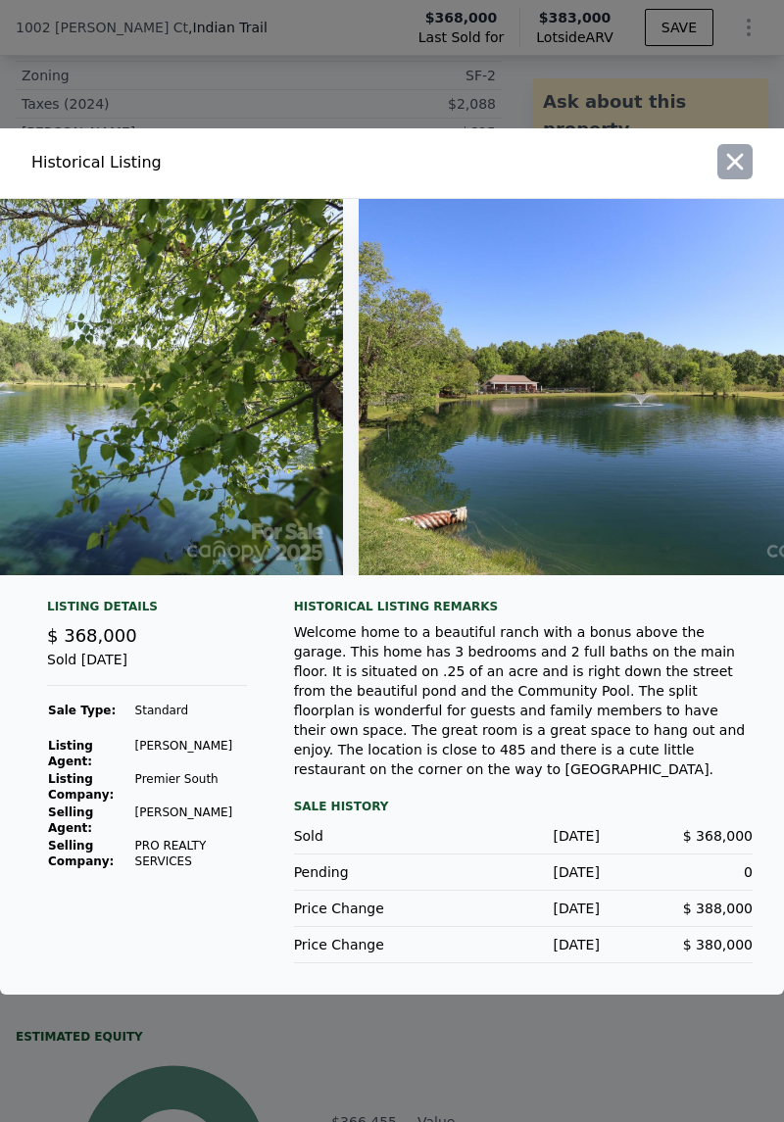
click at [751, 164] on button "button" at bounding box center [734, 161] width 35 height 35
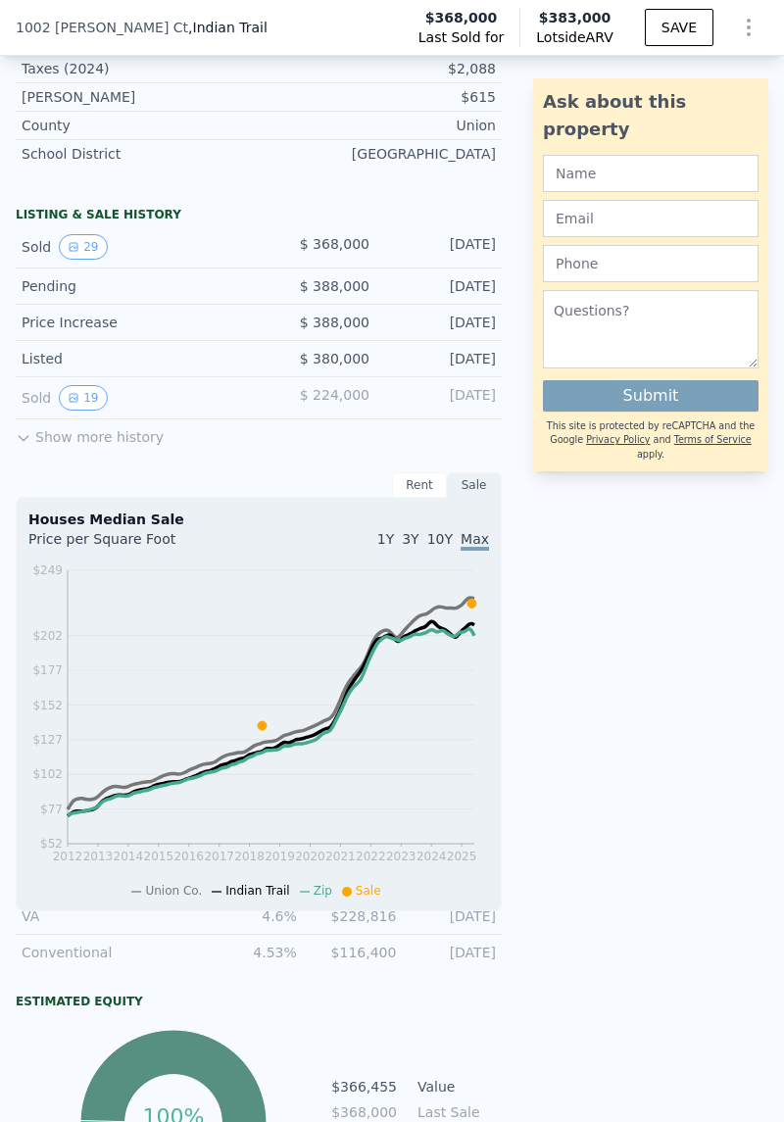
scroll to position [1234, 0]
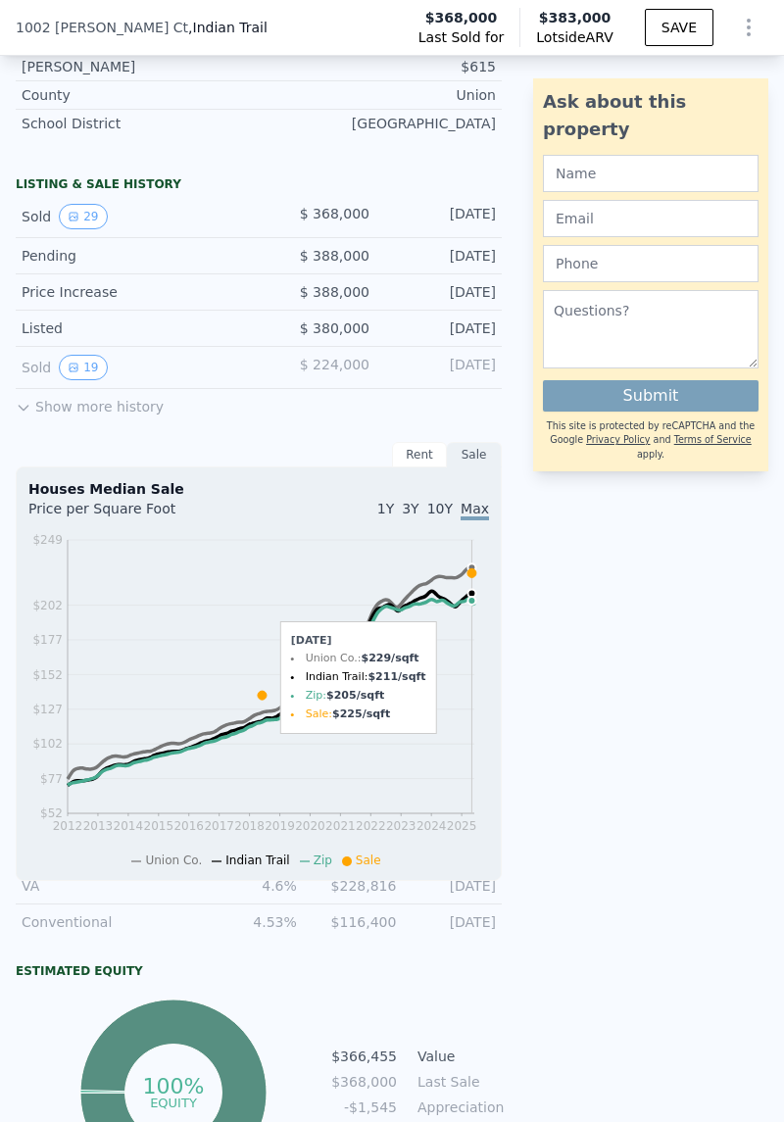
click at [472, 574] on icon at bounding box center [471, 572] width 9 height 9
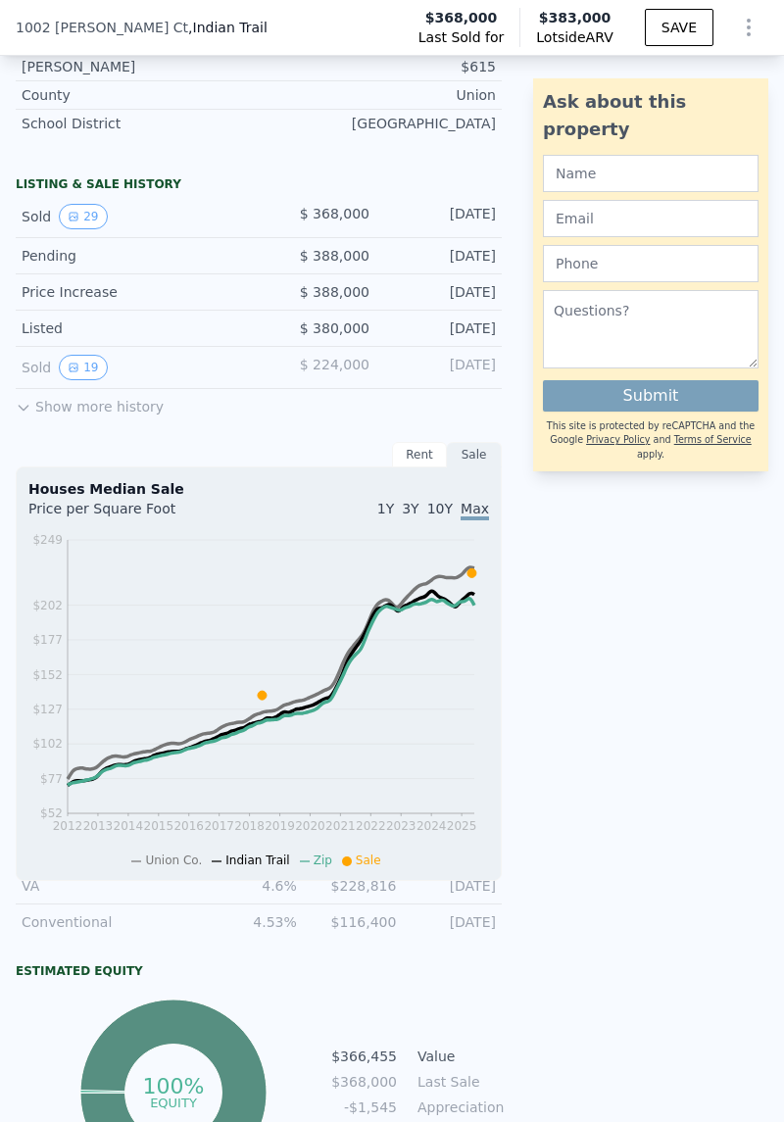
click at [608, 607] on div "Ask about this property Submit This site is protected by reCAPTCHA and the Goog…" at bounding box center [658, 257] width 251 height 1868
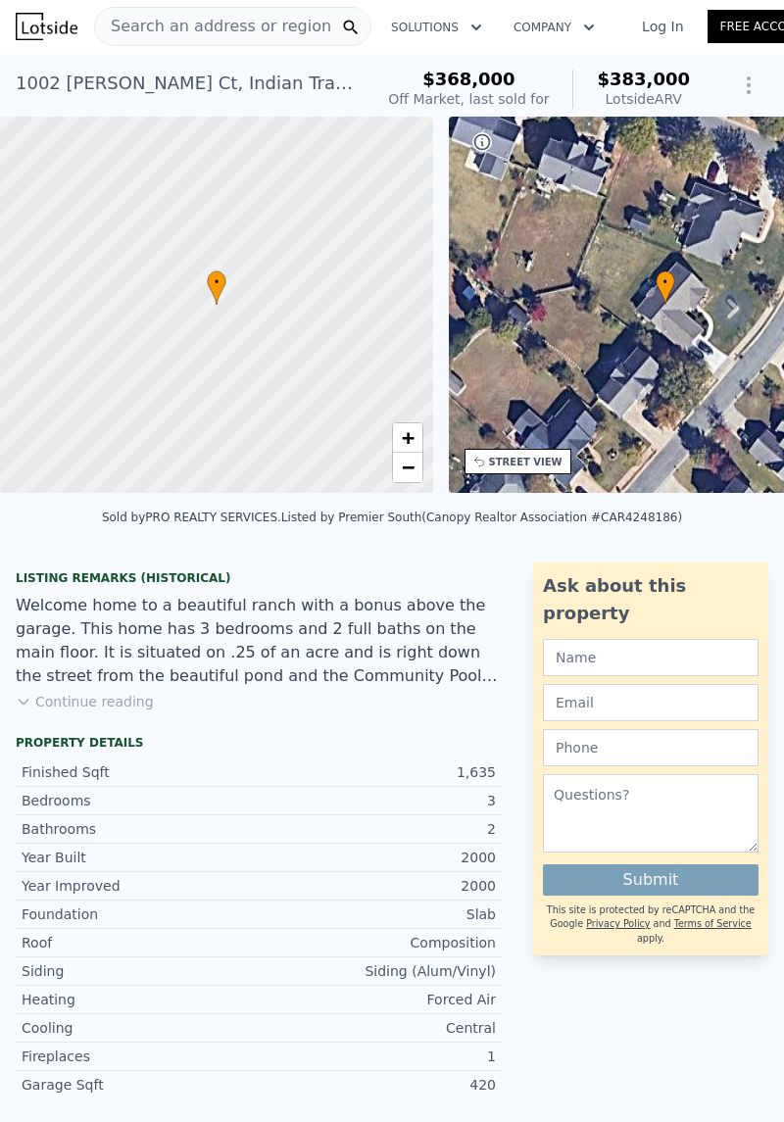
scroll to position [0, 0]
